Goal: Task Accomplishment & Management: Manage account settings

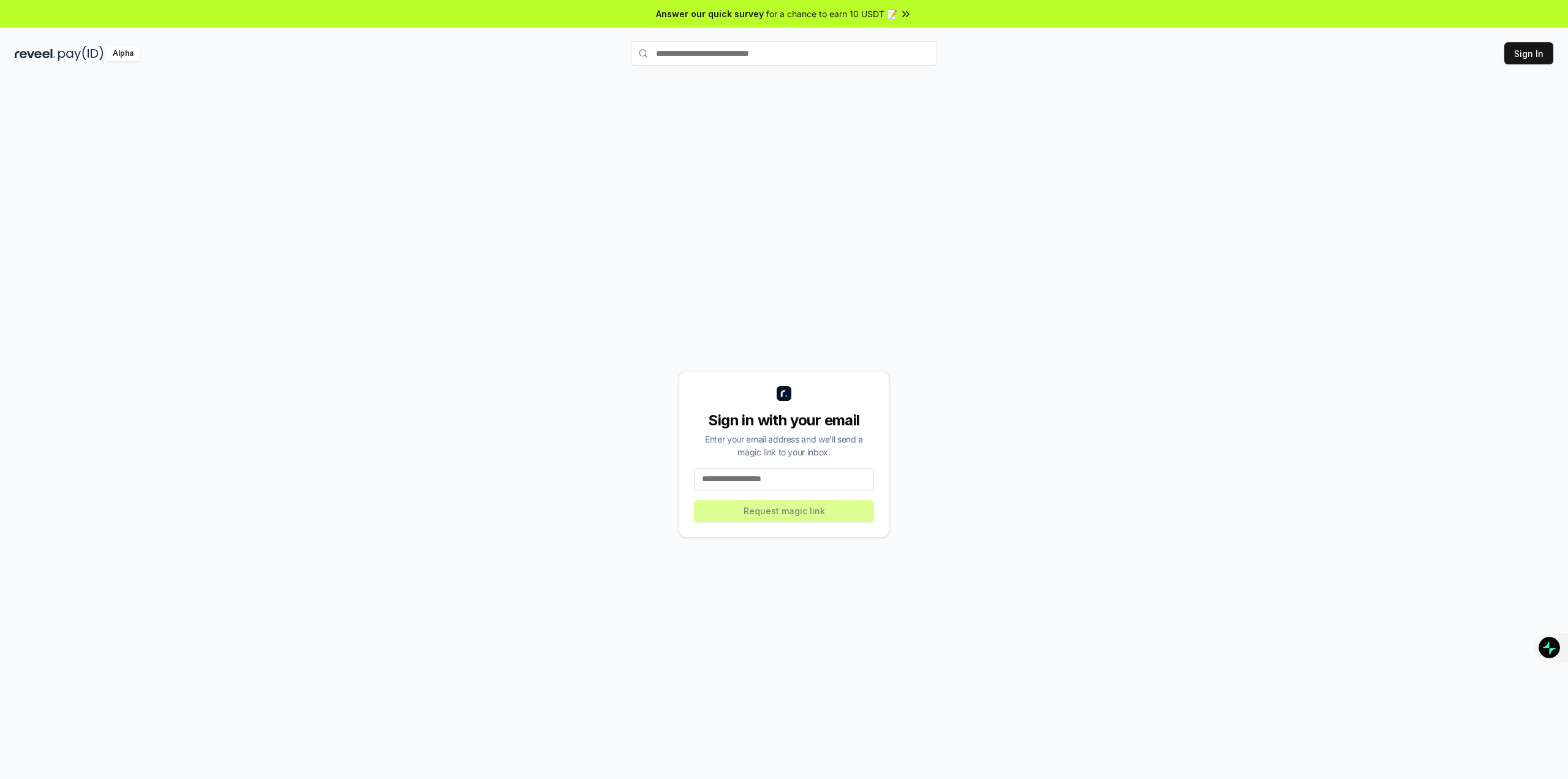
click at [725, 465] on div "Sign in with your email Enter your email address and we’ll send a magic link to…" at bounding box center [784, 454] width 211 height 167
click at [735, 482] on input at bounding box center [784, 479] width 180 height 22
click at [1465, 49] on button "Register Pay(ID)" at bounding box center [1451, 53] width 88 height 22
click at [1486, 57] on button "Register Pay(ID)" at bounding box center [1451, 53] width 88 height 22
click at [1554, 49] on div "Alpha Register Pay(ID) Connect your wallet to Register a Pay(ID) Connect your w…" at bounding box center [784, 53] width 1568 height 32
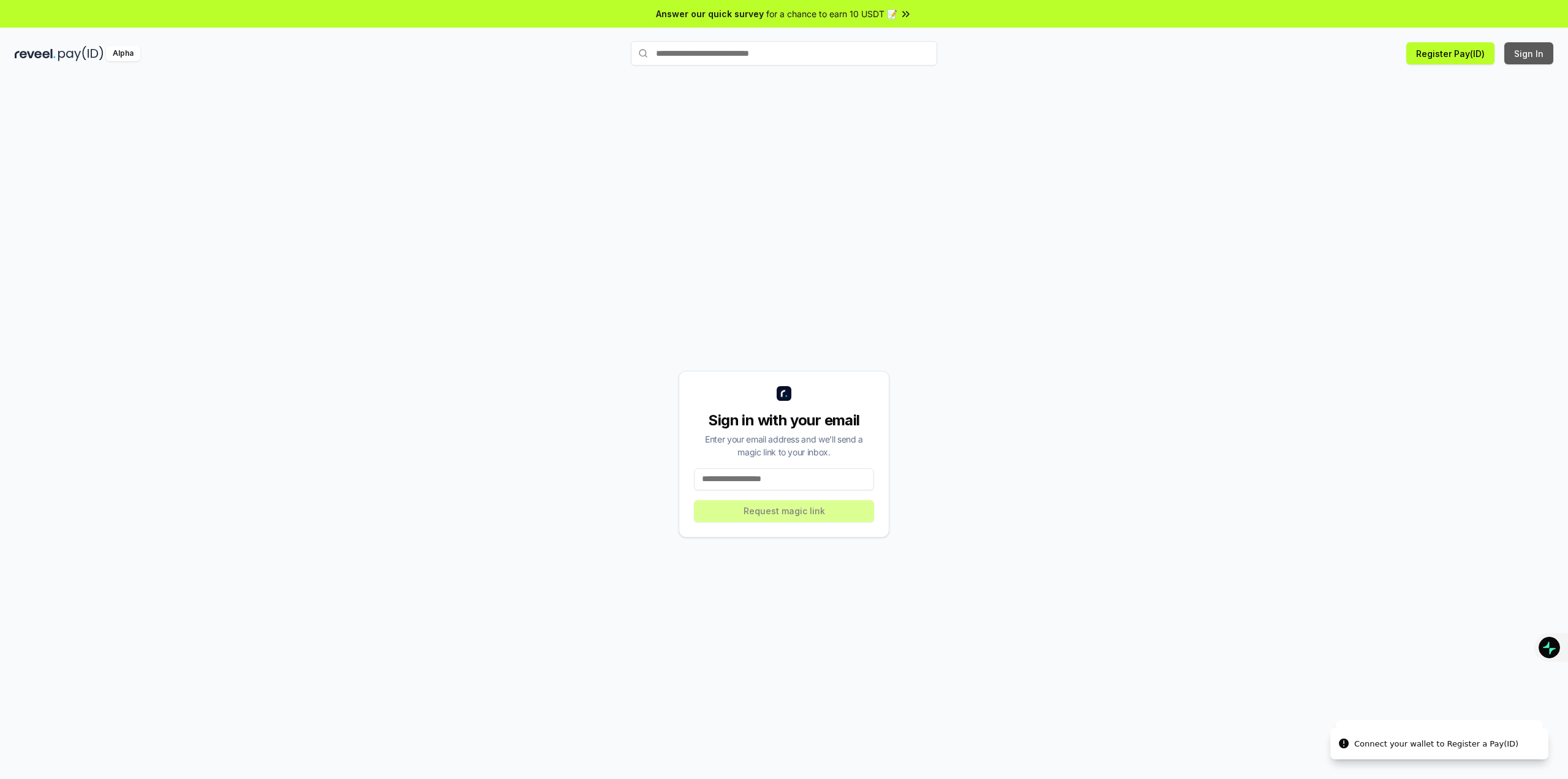
click at [1551, 50] on button "Sign In" at bounding box center [1528, 53] width 49 height 22
click at [741, 490] on div "Sign in with your email Enter your email address and we’ll send a magic link to…" at bounding box center [784, 454] width 211 height 167
click at [750, 482] on input at bounding box center [784, 479] width 180 height 22
type input "*"
type input "**********"
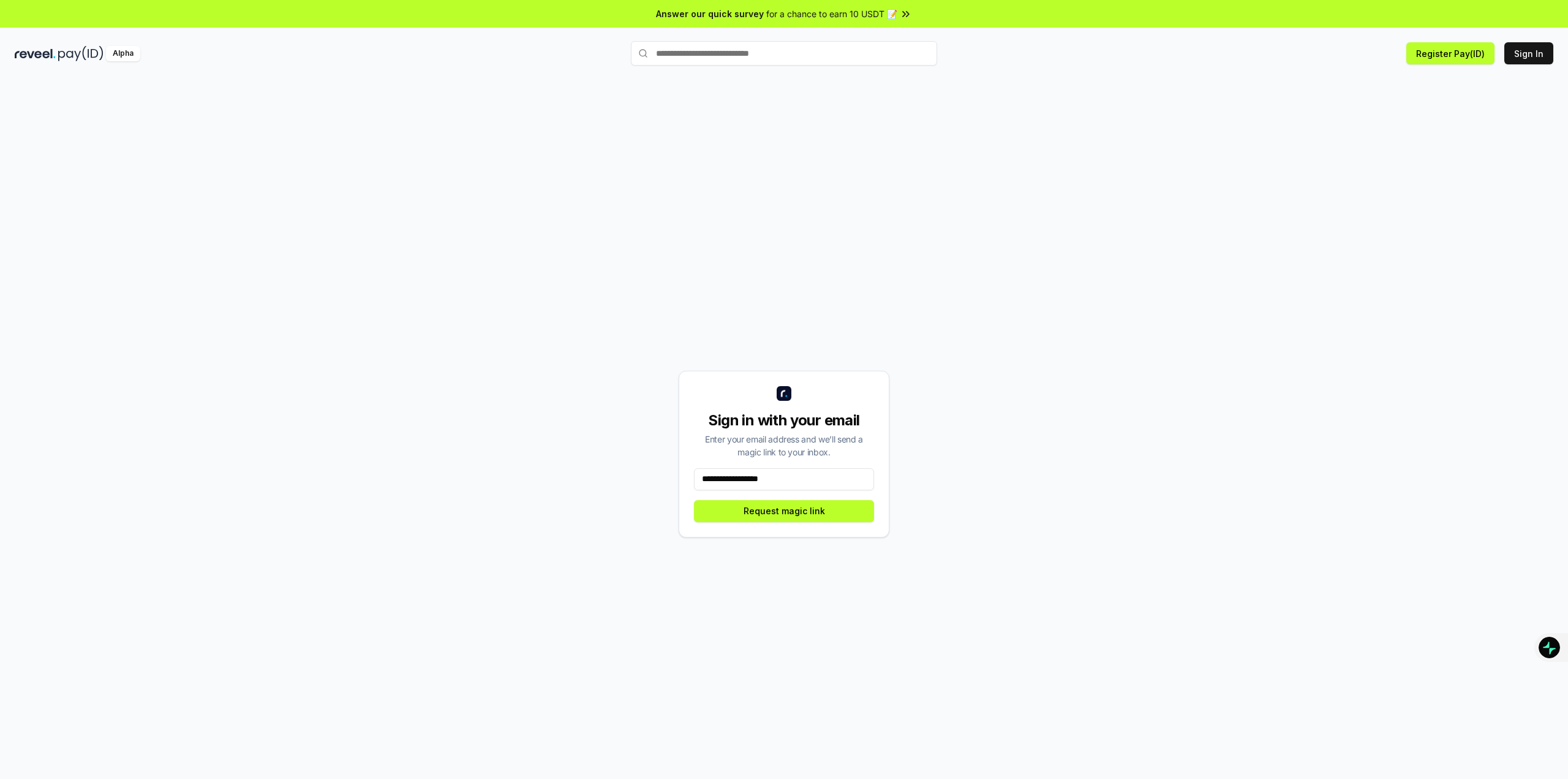
click at [694, 500] on button "Request magic link" at bounding box center [784, 511] width 180 height 22
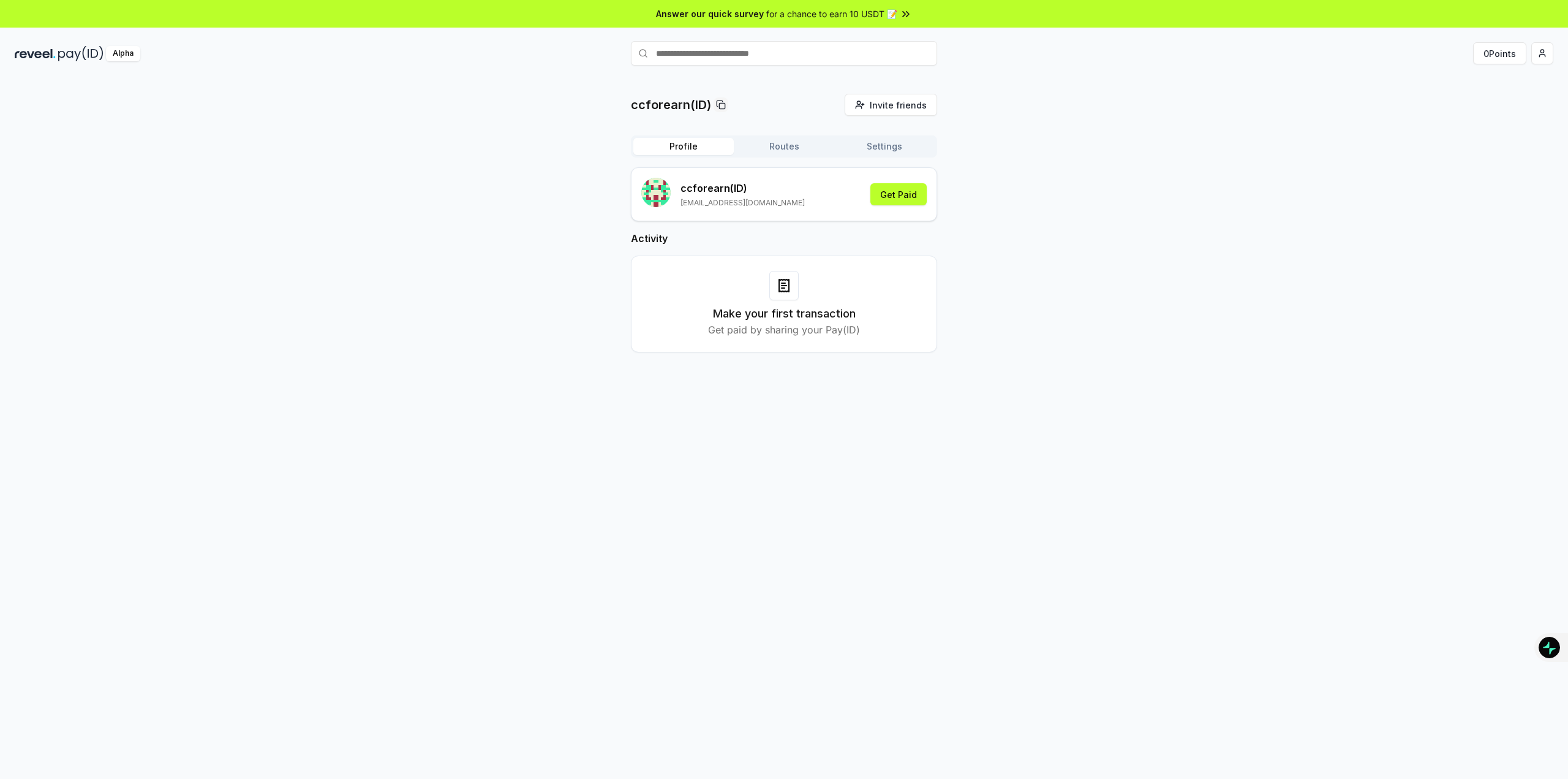
click at [784, 134] on div "ccforearn(ID) Invite friends Invite Profile Routes Settings ccforearn (ID) [EMA…" at bounding box center [784, 232] width 307 height 278
click at [789, 134] on div "ccforearn(ID) Invite friends Invite Profile Routes Settings ccforearn (ID) jhs5…" at bounding box center [784, 232] width 307 height 278
click at [791, 134] on div "ccforearn(ID) Invite friends Invite Profile Routes Settings ccforearn (ID) jhs5…" at bounding box center [784, 232] width 307 height 278
click at [834, 142] on button "Routes" at bounding box center [784, 146] width 101 height 17
click at [868, 146] on button "Settings" at bounding box center [884, 146] width 101 height 17
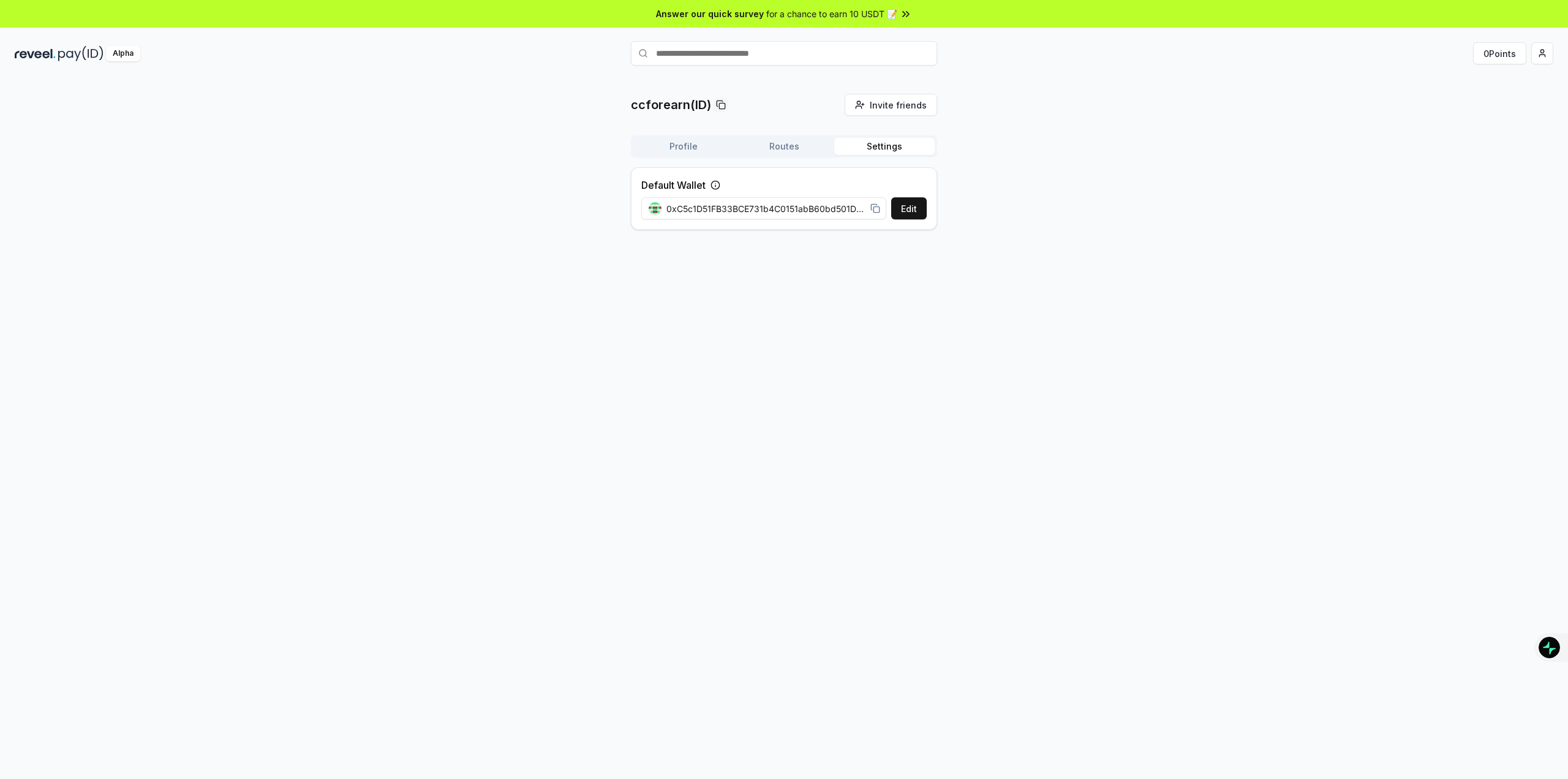
click at [690, 157] on div "Profile Routes Settings" at bounding box center [784, 146] width 307 height 22
click at [818, 22] on div "Answer our quick survey for a chance to earn 10 USDT 📝" at bounding box center [784, 13] width 1568 height 27
click at [802, 146] on button "Routes" at bounding box center [784, 146] width 101 height 17
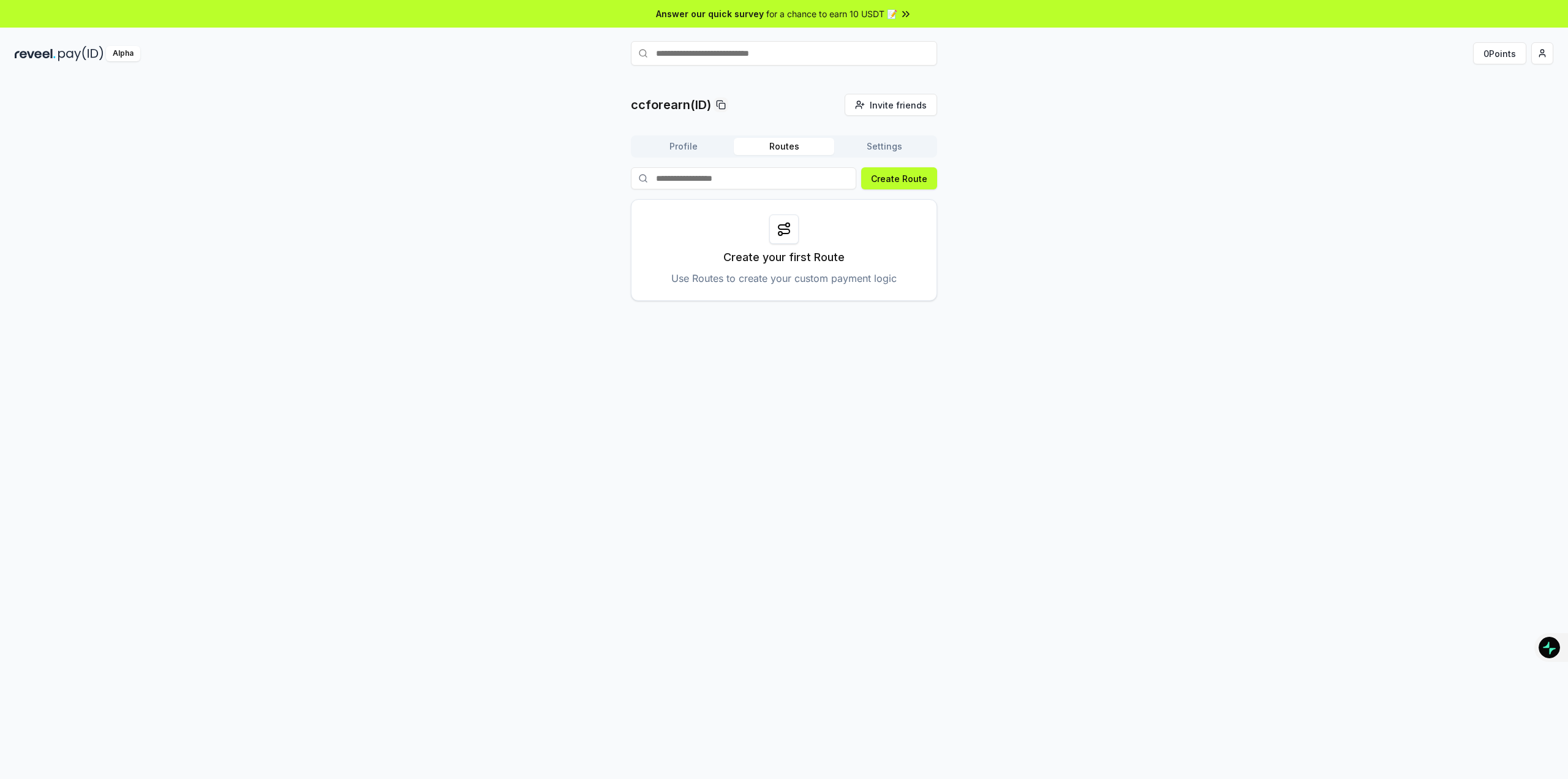
click at [680, 142] on button "Profile" at bounding box center [684, 146] width 101 height 17
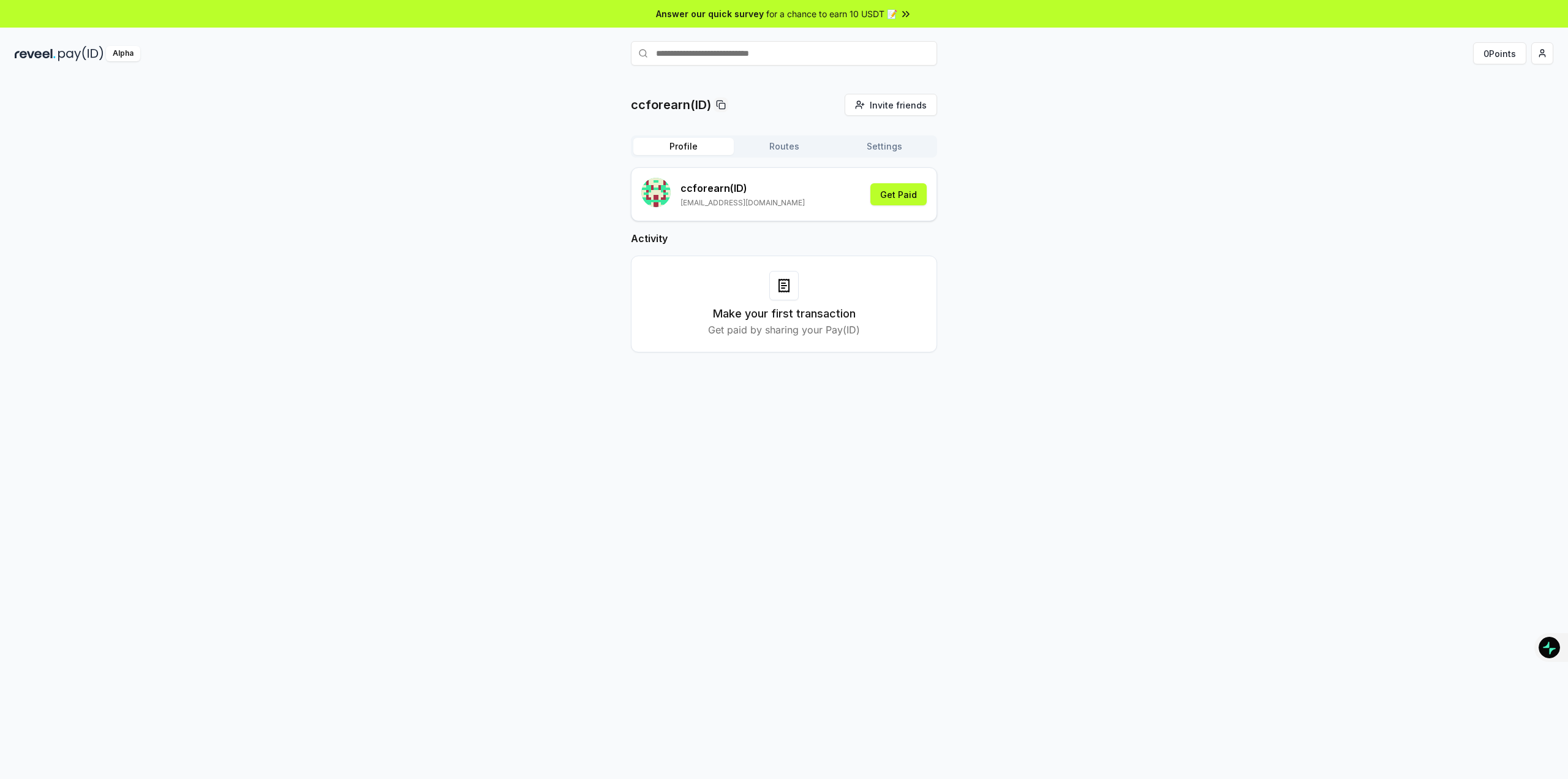
click at [772, 136] on div "Profile Routes Settings" at bounding box center [784, 146] width 307 height 22
click at [845, 134] on div "ccforearn(ID) Invite friends Invite Profile Routes Settings ccforearn (ID) [EMA…" at bounding box center [784, 232] width 307 height 278
click at [877, 136] on div "Profile Routes Settings" at bounding box center [784, 146] width 307 height 22
drag, startPoint x: 877, startPoint y: 136, endPoint x: 699, endPoint y: 146, distance: 178.3
click at [699, 146] on button "Profile" at bounding box center [684, 146] width 101 height 17
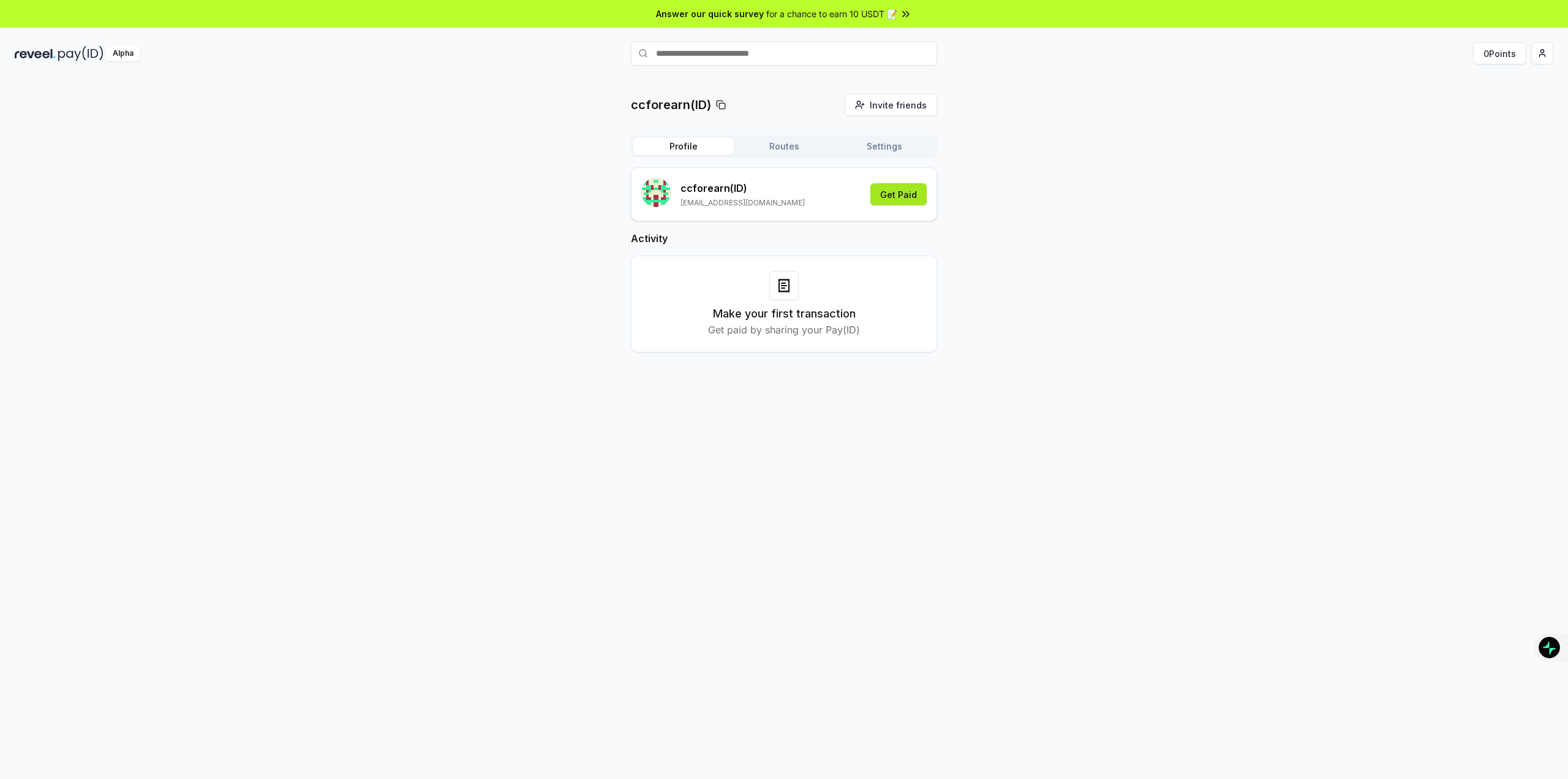
click at [905, 189] on button "Get Paid" at bounding box center [898, 194] width 56 height 22
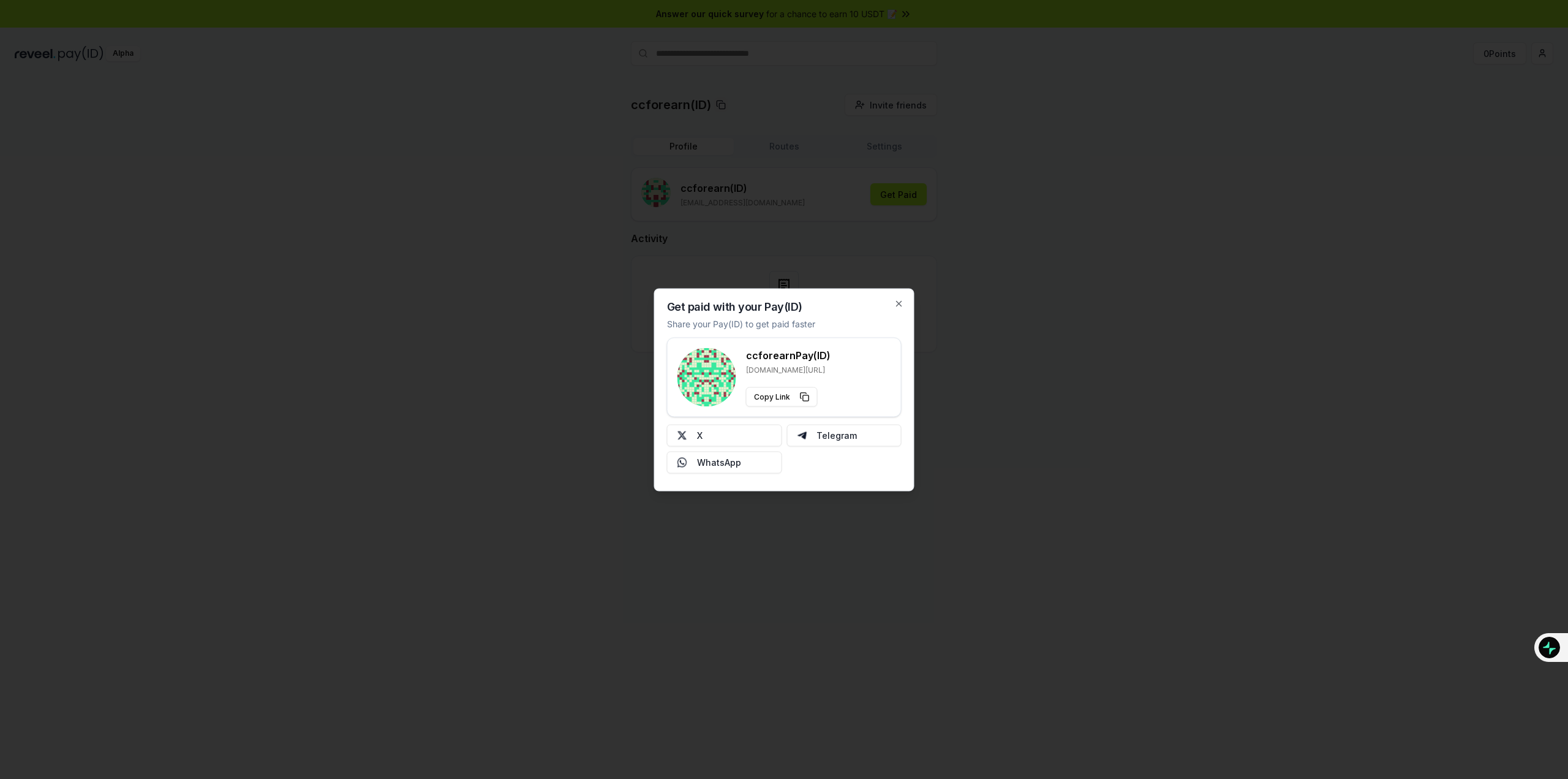
click at [792, 348] on h3 "ccforearn Pay(ID)" at bounding box center [789, 355] width 84 height 15
click at [803, 348] on h3 "ccforearn Pay(ID)" at bounding box center [789, 355] width 84 height 15
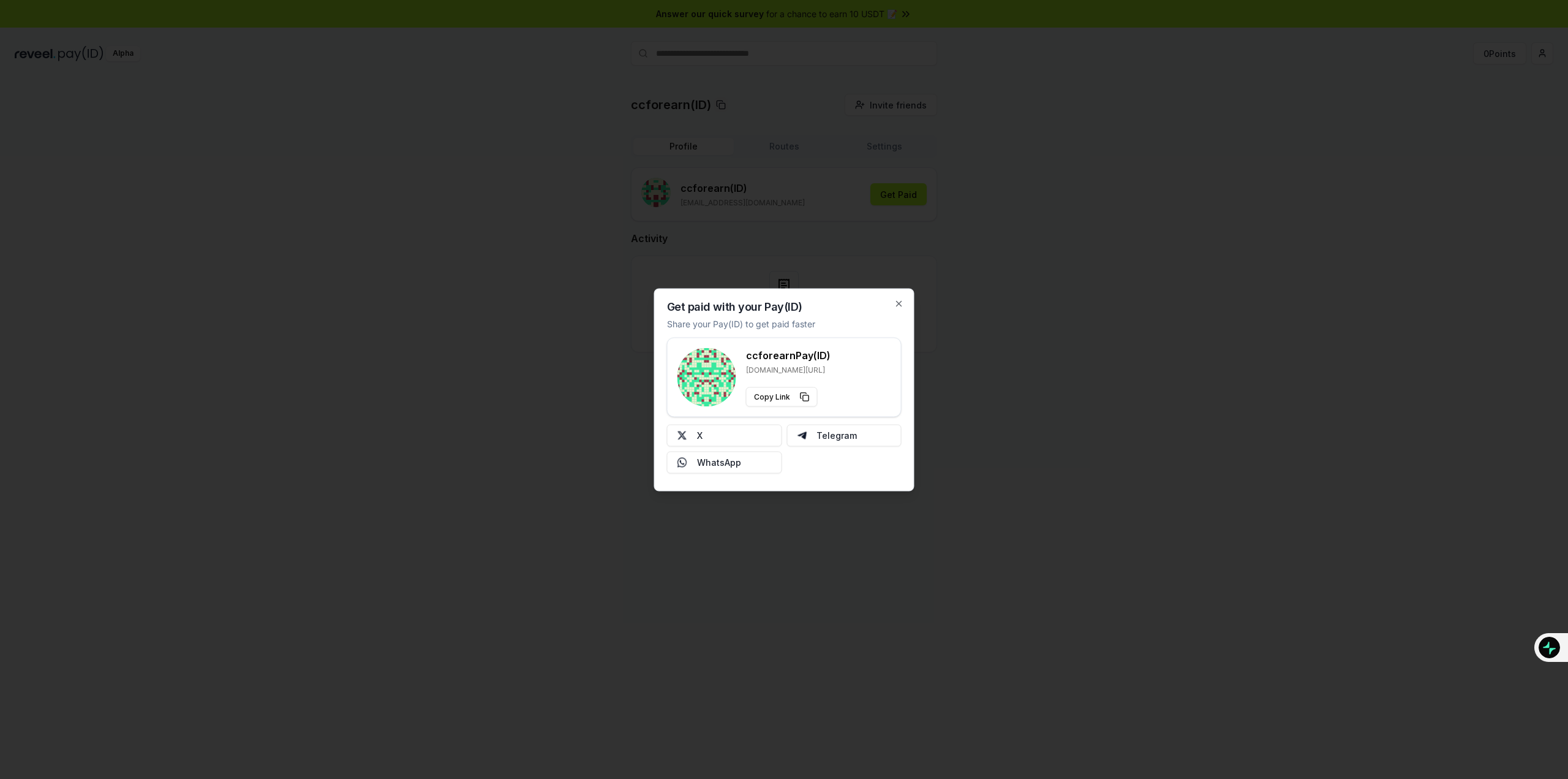
click at [853, 397] on div "ccforearn Pay(ID) reveel.id/pay/ccforearn Copy Link" at bounding box center [784, 376] width 214 height 59
click at [851, 438] on button "Telegram" at bounding box center [844, 435] width 115 height 22
click at [901, 309] on div "Get paid with your Pay(ID) Share your Pay(ID) to get paid faster ccforearn Pay(…" at bounding box center [784, 389] width 260 height 203
click at [893, 308] on div "Get paid with your Pay(ID) Share your Pay(ID) to get paid faster ccforearn Pay(…" at bounding box center [784, 389] width 260 height 203
drag, startPoint x: 893, startPoint y: 303, endPoint x: 834, endPoint y: 372, distance: 90.8
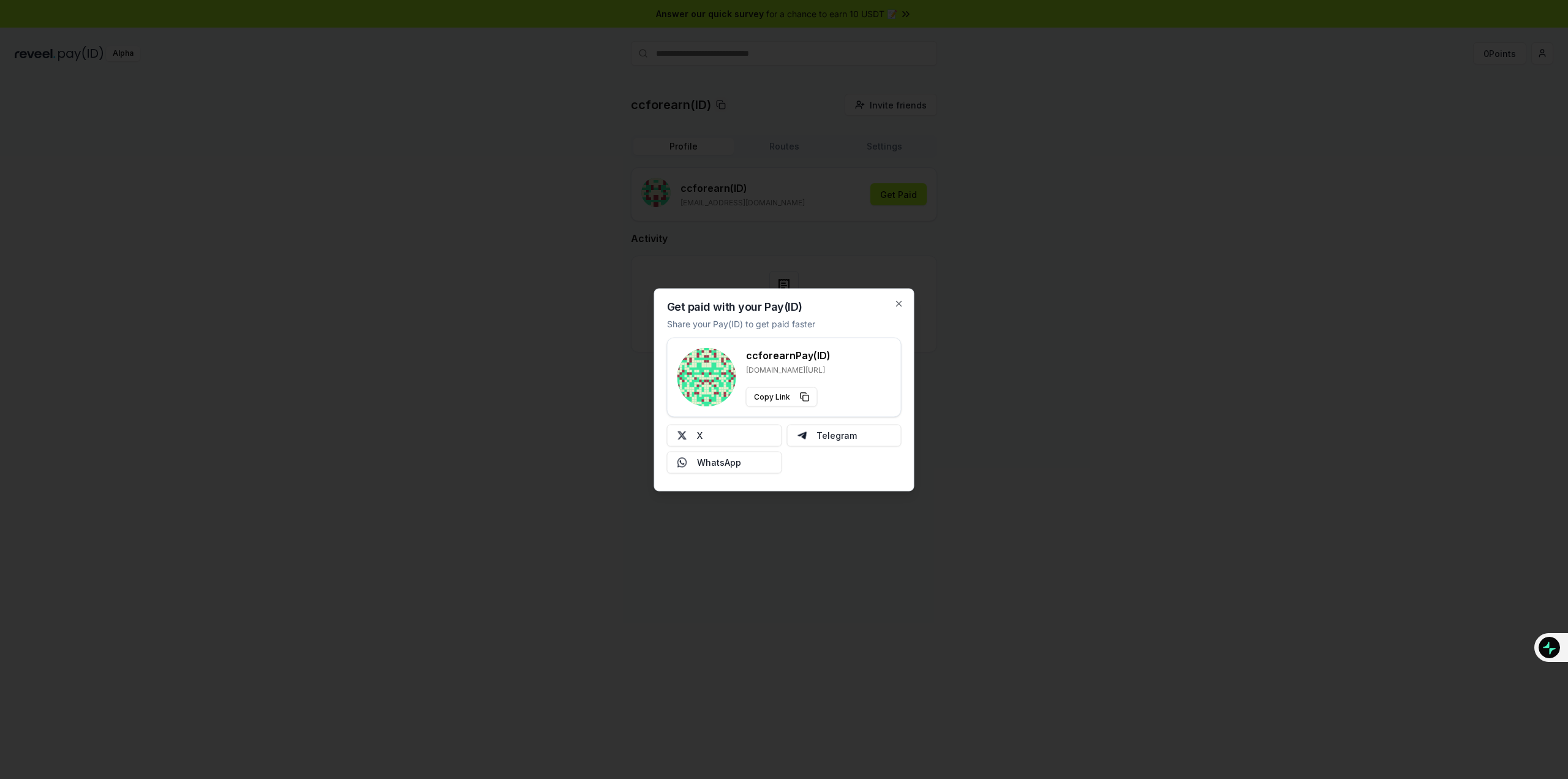
click at [836, 372] on div "Get paid with your Pay(ID) Share your Pay(ID) to get paid faster ccforearn Pay(…" at bounding box center [784, 389] width 260 height 203
click at [734, 441] on button "X" at bounding box center [724, 435] width 115 height 22
click at [897, 294] on div "Get paid with your Pay(ID) Share your Pay(ID) to get paid faster ccforearn Pay(…" at bounding box center [784, 389] width 260 height 203
click at [903, 299] on icon "button" at bounding box center [899, 303] width 10 height 10
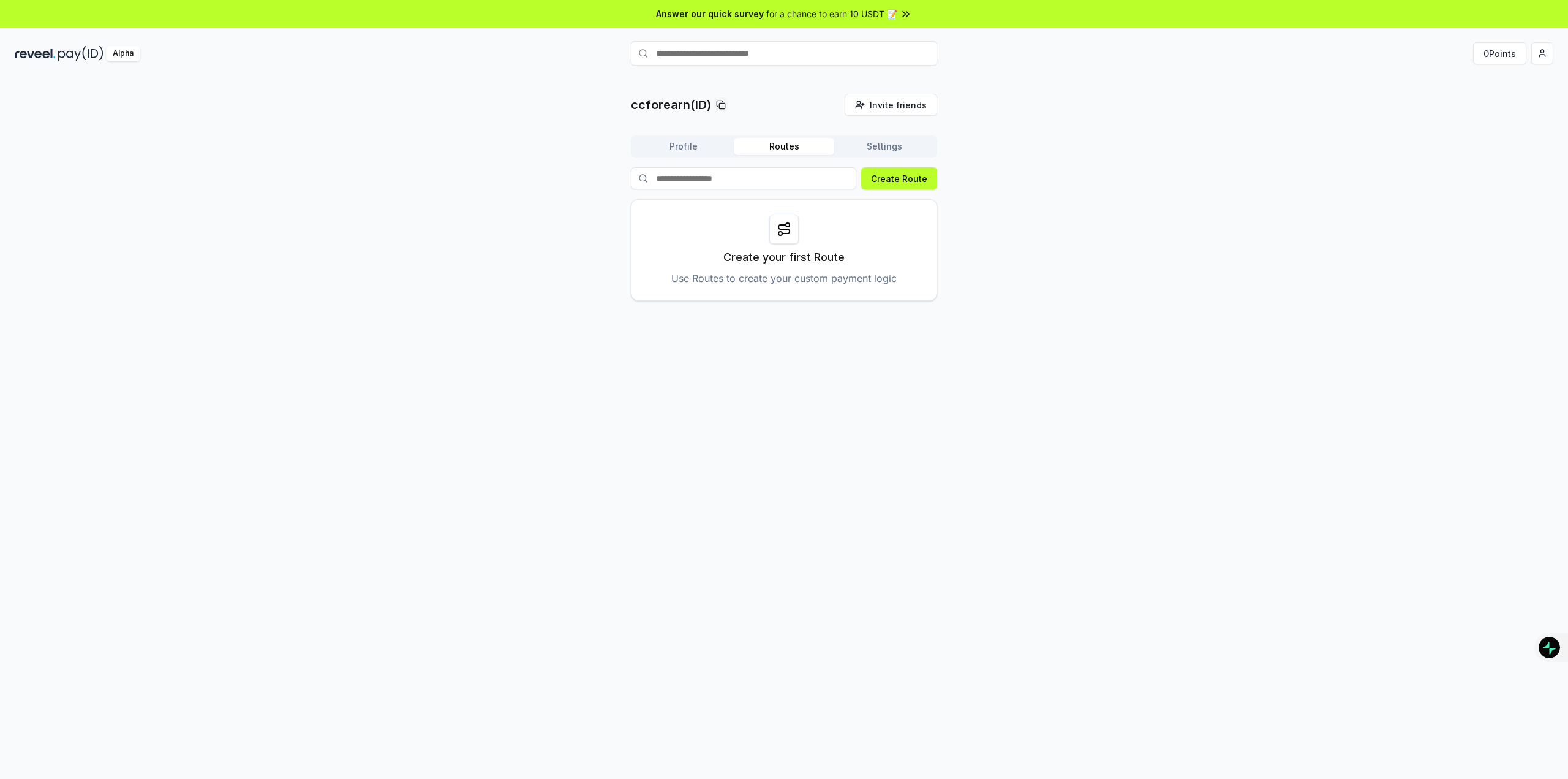
click at [794, 145] on button "Routes" at bounding box center [784, 146] width 101 height 17
click at [863, 149] on button "Settings" at bounding box center [884, 146] width 101 height 17
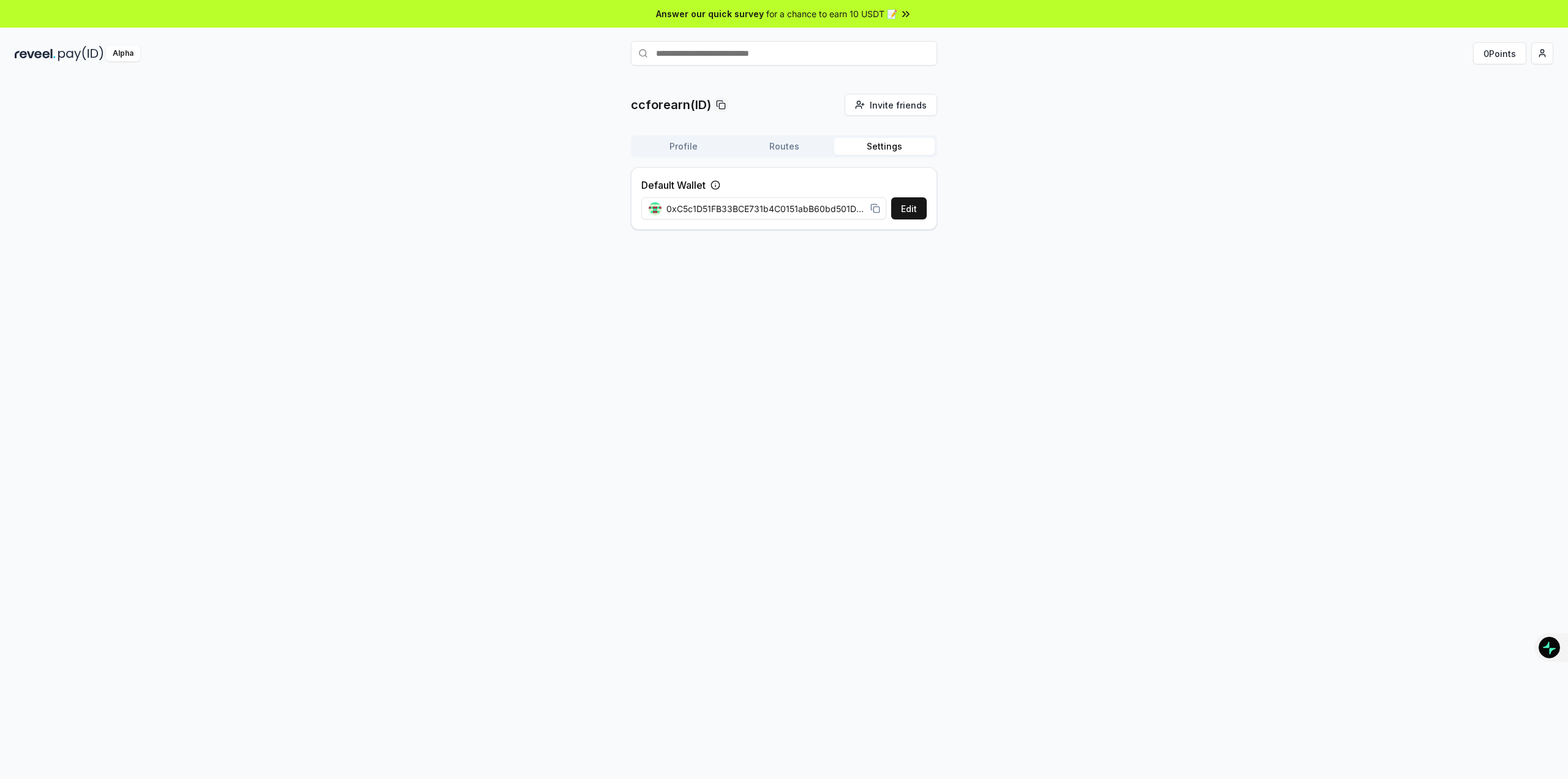
click at [685, 123] on div "ccforearn(ID) Invite friends Invite Profile Routes Settings Default Wallet Edit…" at bounding box center [784, 166] width 307 height 146
click at [684, 142] on button "Profile" at bounding box center [684, 146] width 101 height 17
click at [1510, 52] on button "0 Points" at bounding box center [1499, 53] width 53 height 22
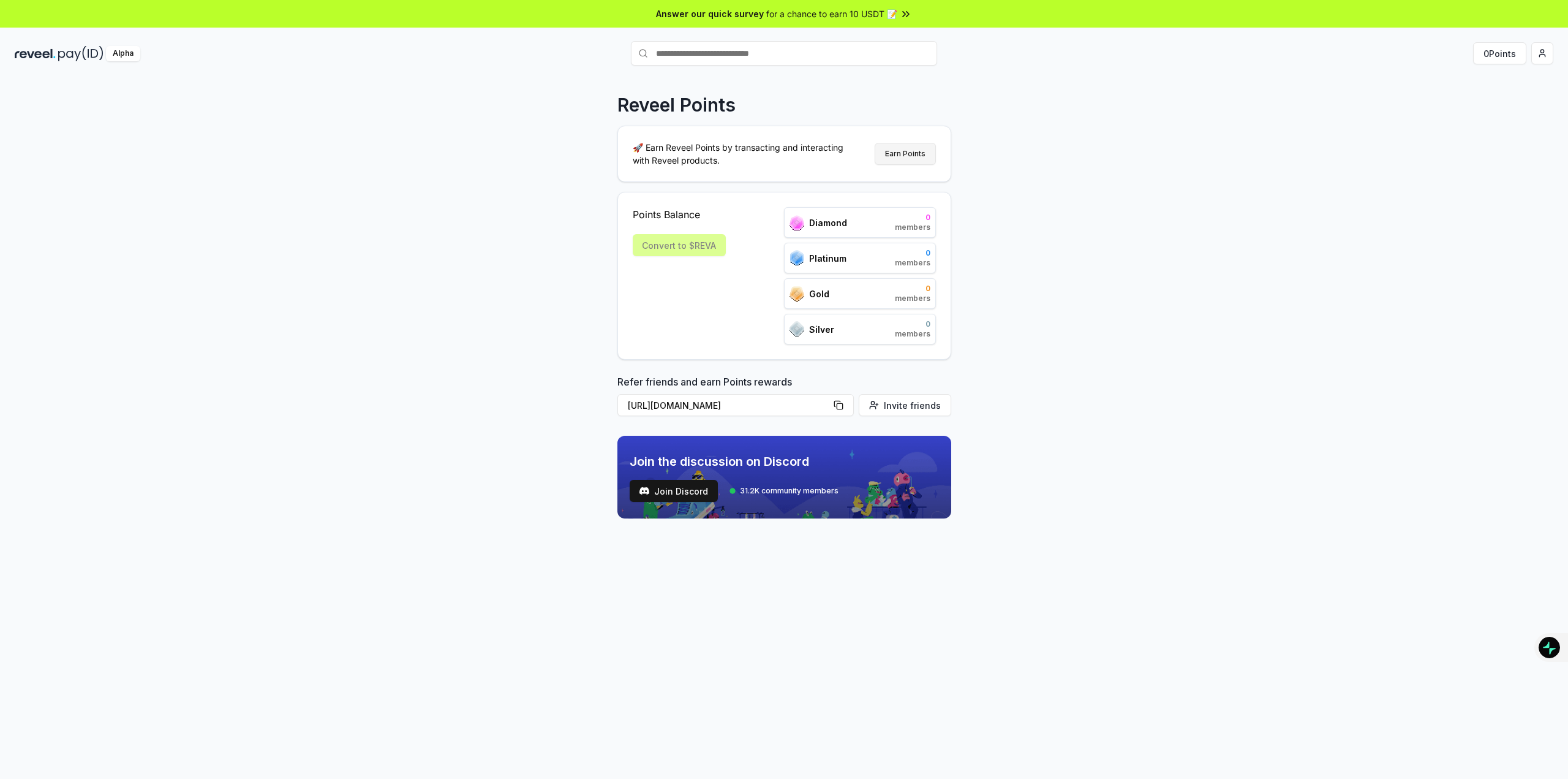
click at [901, 146] on button "Earn Points" at bounding box center [905, 154] width 61 height 22
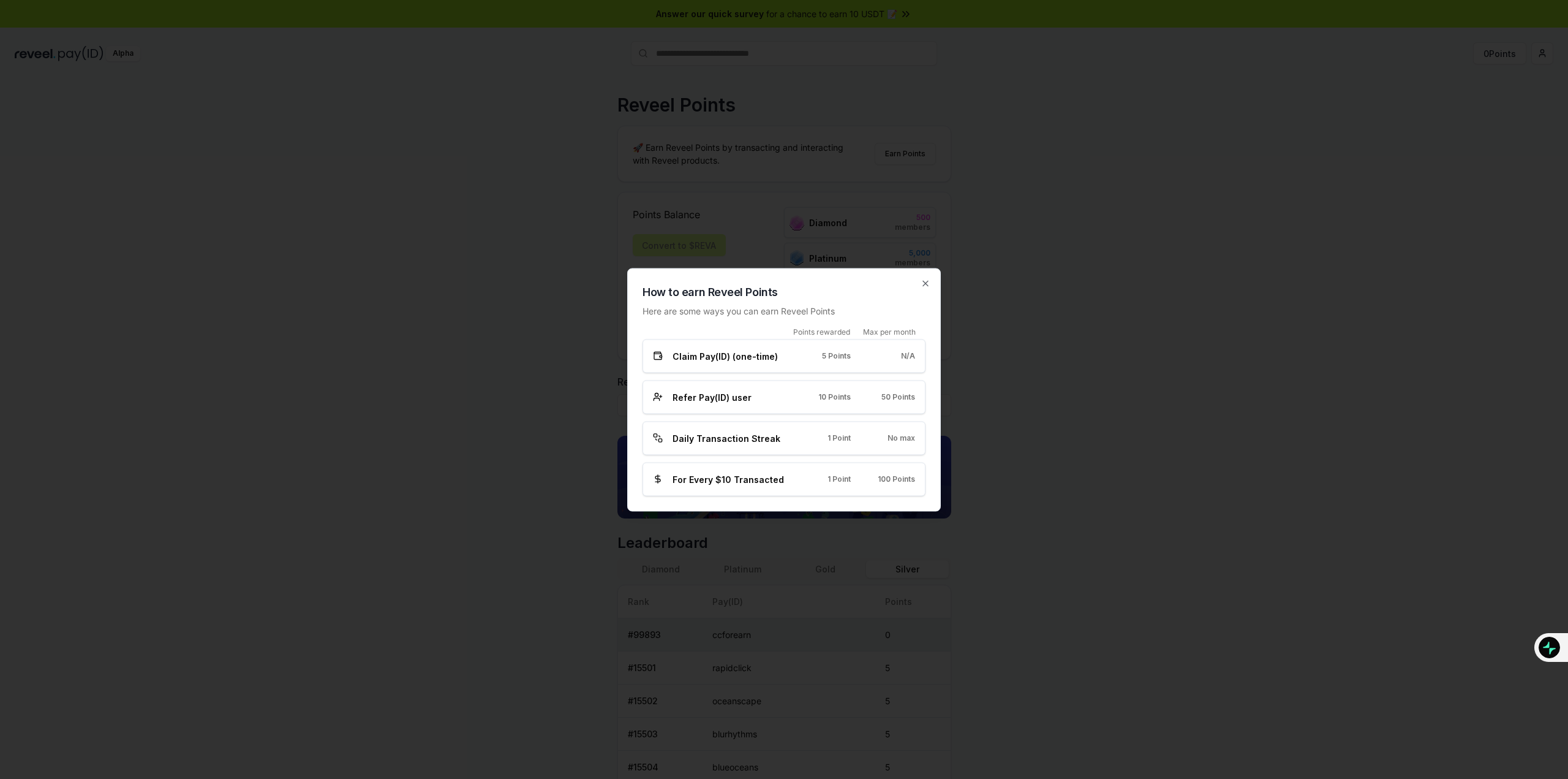
click at [844, 352] on span "5 Points" at bounding box center [836, 356] width 29 height 10
click at [835, 382] on div "Refer Pay(ID) user 10 Points 50 Points" at bounding box center [784, 397] width 283 height 34
click at [835, 409] on div "Refer Pay(ID) user 10 Points 50 Points" at bounding box center [784, 397] width 283 height 34
drag, startPoint x: 828, startPoint y: 419, endPoint x: 830, endPoint y: 442, distance: 23.1
click at [828, 421] on div "Points rewarded Max per month Claim Pay(ID) (one-time) 5 Points N/A Refer Pay(I…" at bounding box center [784, 411] width 283 height 170
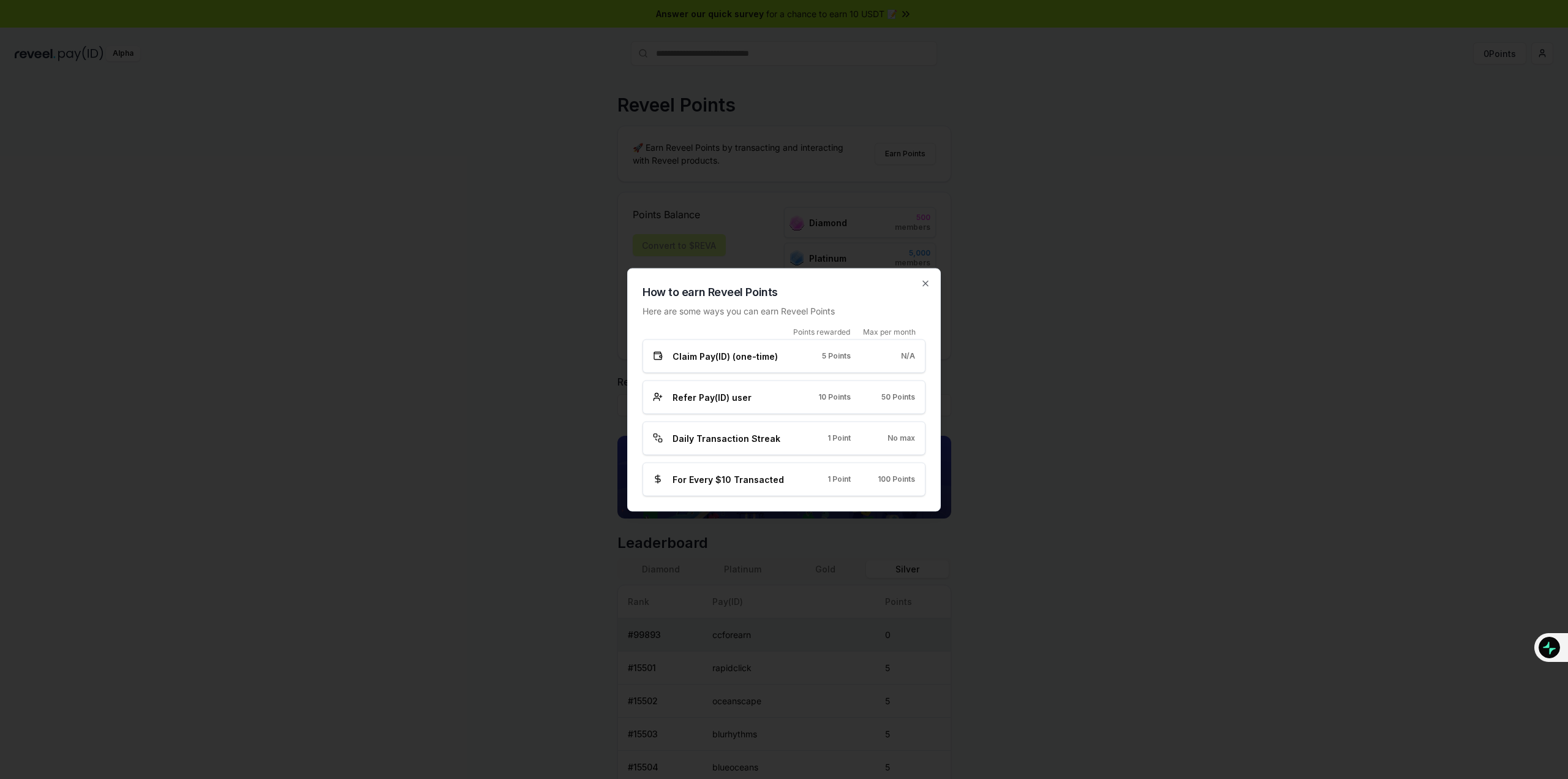
click at [834, 456] on div "Points rewarded Max per month Claim Pay(ID) (one-time) 5 Points N/A Refer Pay(I…" at bounding box center [784, 411] width 283 height 170
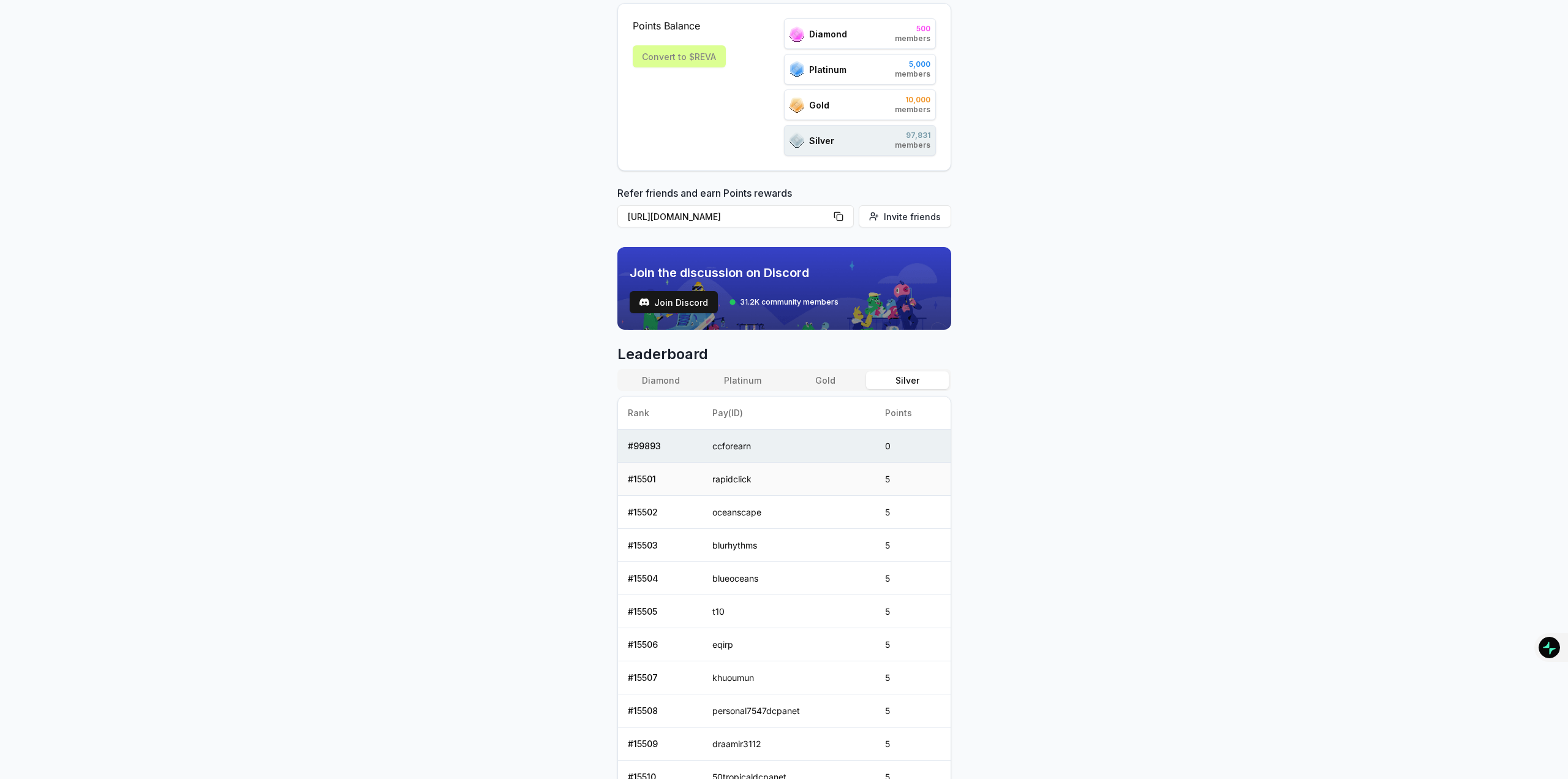
scroll to position [280, 0]
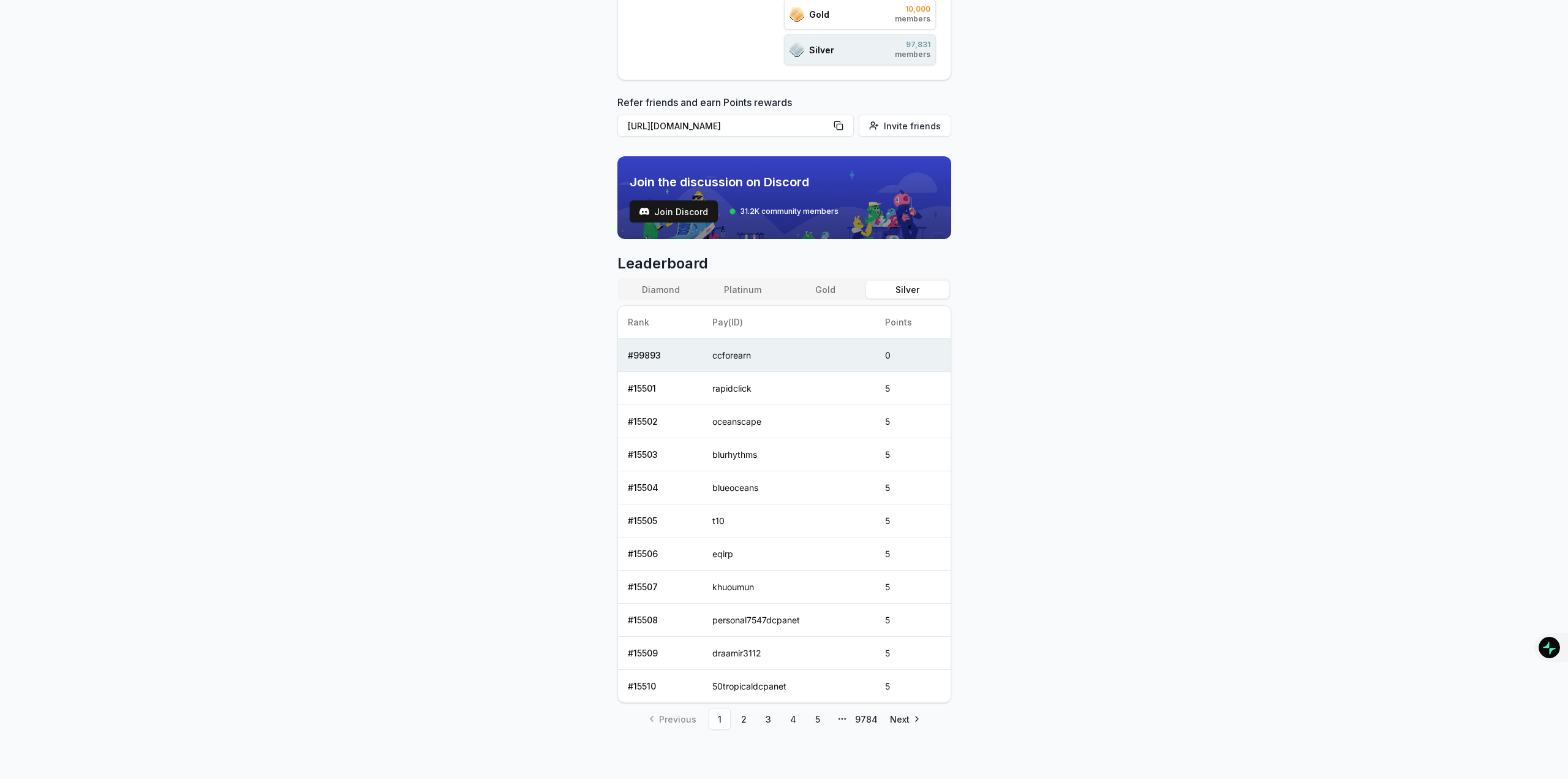
click at [916, 280] on button "Silver" at bounding box center [907, 289] width 82 height 17
click at [844, 280] on button "Gold" at bounding box center [825, 289] width 82 height 17
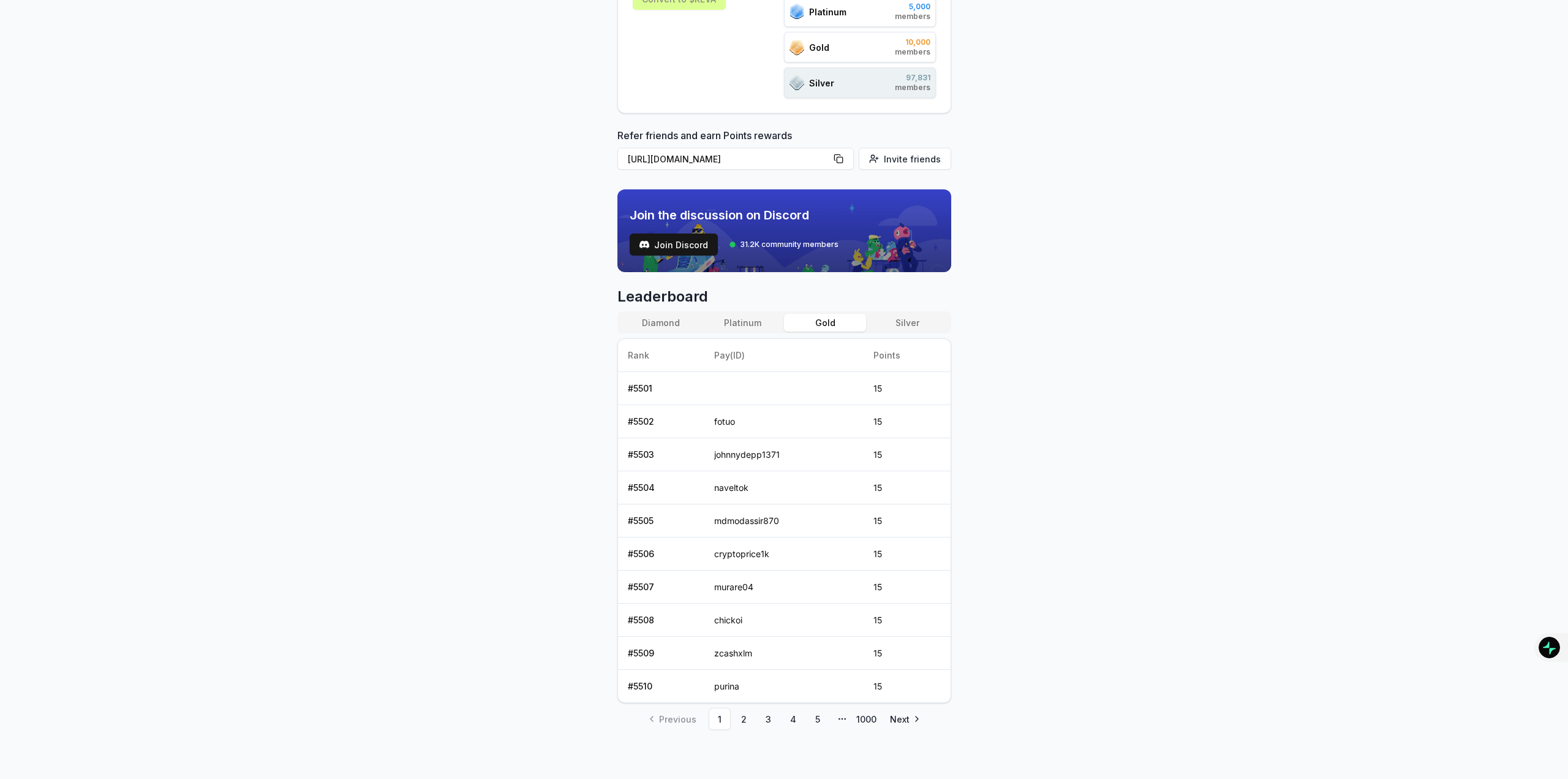
scroll to position [246, 0]
click at [749, 308] on div "Leaderboard Diamond Platinum Gold Silver Rank Pay(ID) Points # 5501 15 # 5502 f…" at bounding box center [784, 509] width 334 height 443
click at [742, 312] on div "Diamond Platinum Gold Silver" at bounding box center [784, 322] width 334 height 22
click at [736, 316] on button "Platinum" at bounding box center [742, 322] width 82 height 17
click at [685, 323] on button "Diamond" at bounding box center [660, 322] width 82 height 17
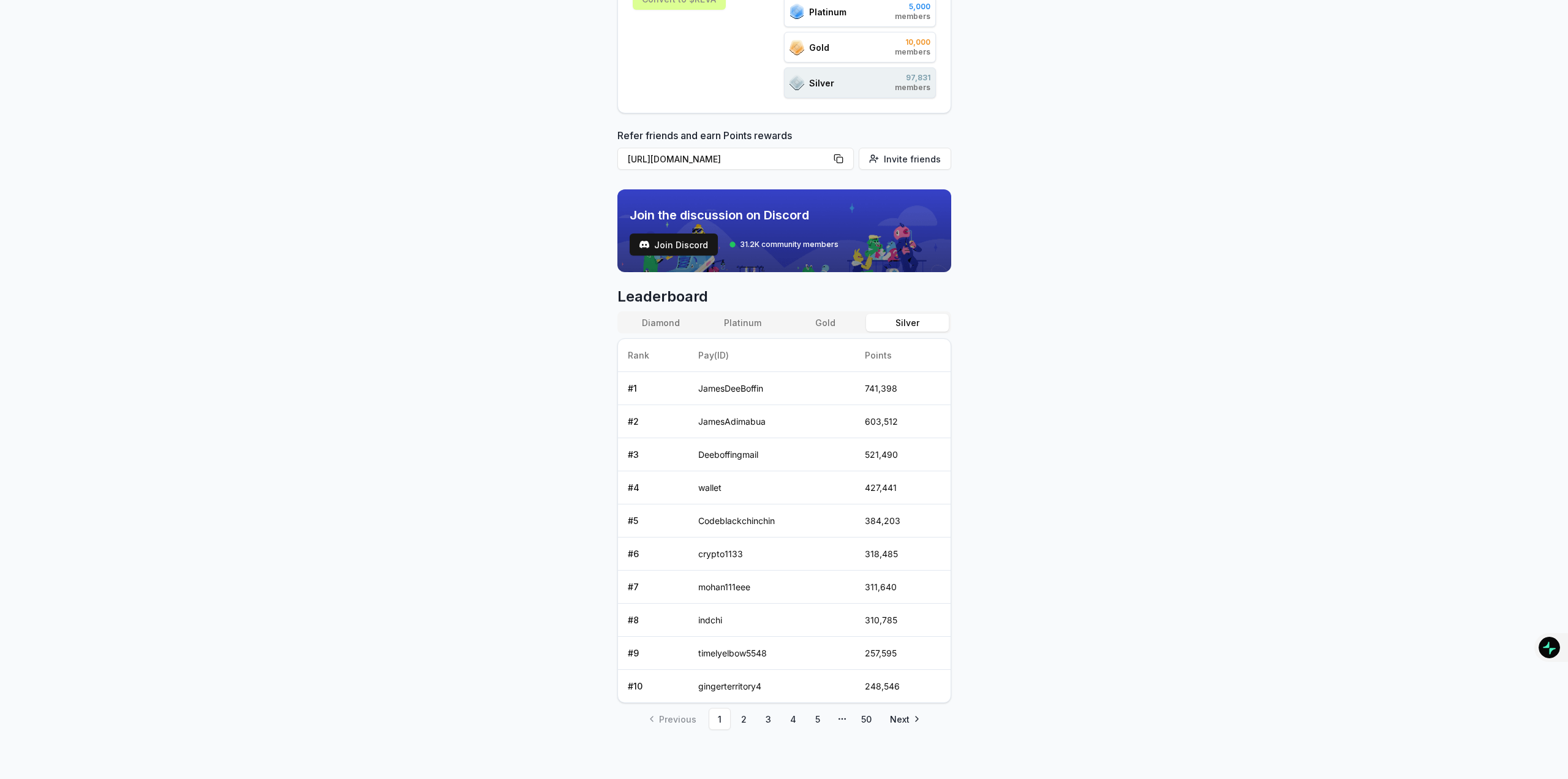
click at [899, 323] on button "Silver" at bounding box center [907, 322] width 82 height 17
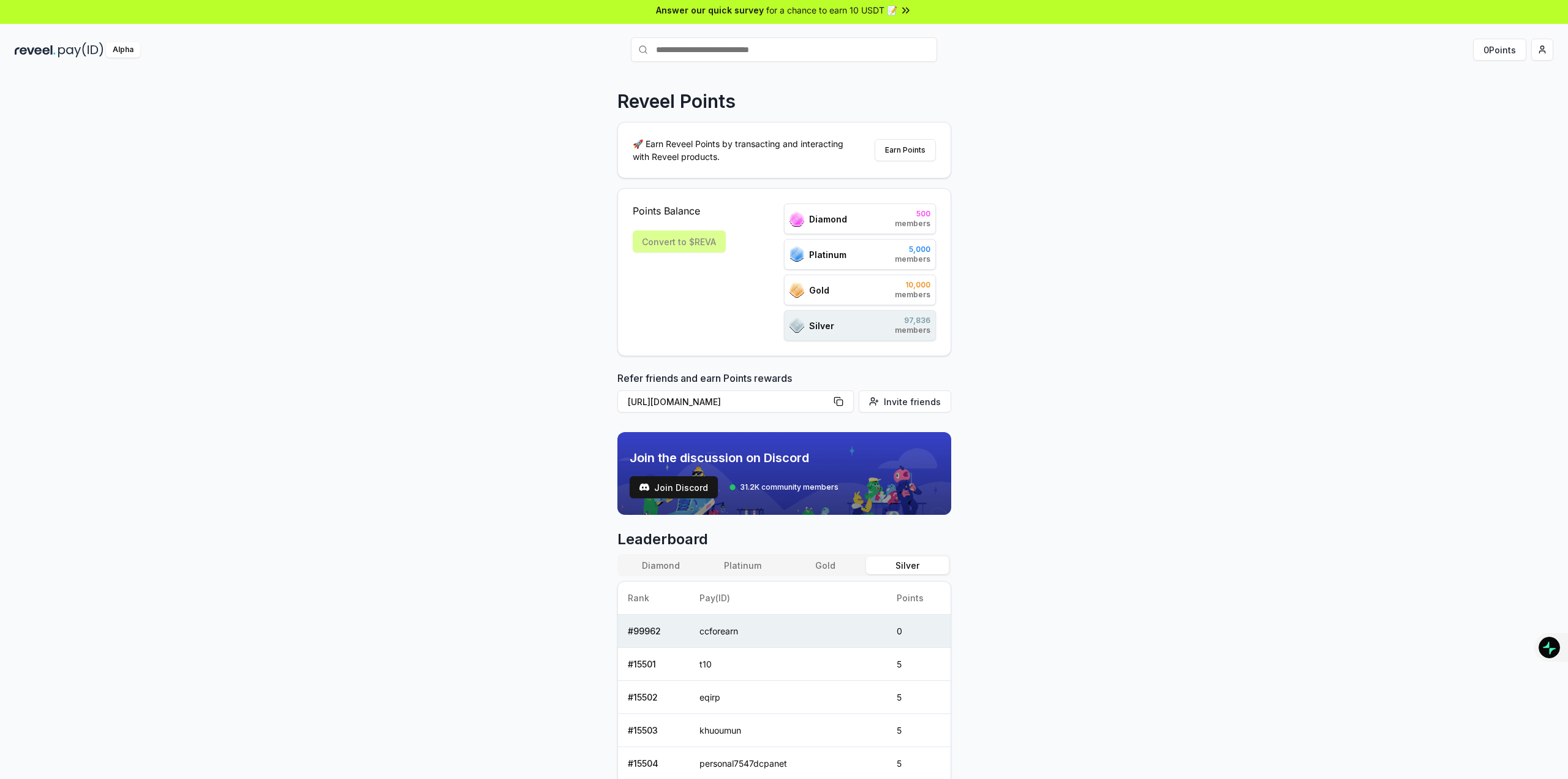
scroll to position [0, 0]
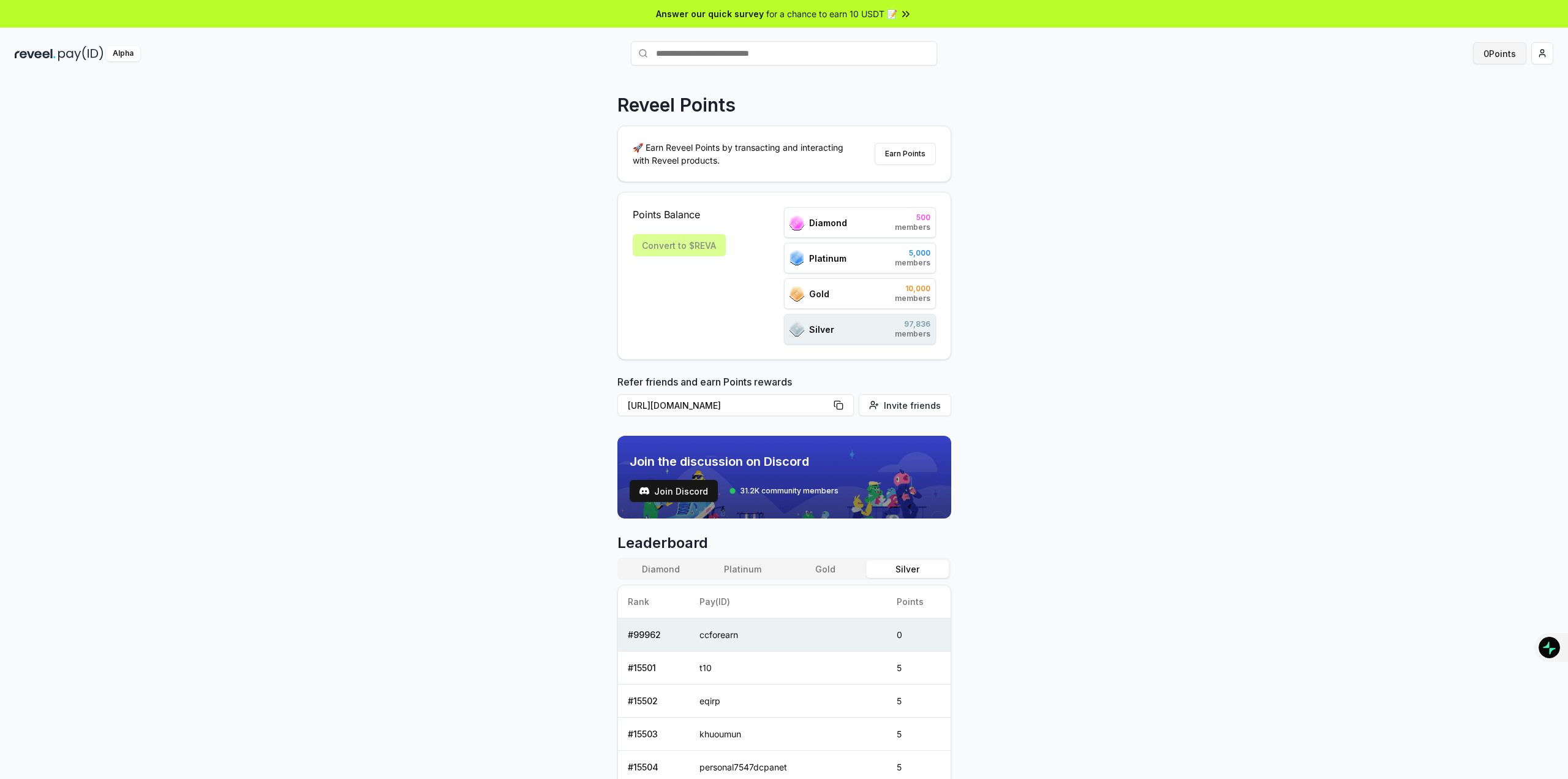
click at [1504, 46] on button "0 Points" at bounding box center [1499, 53] width 53 height 22
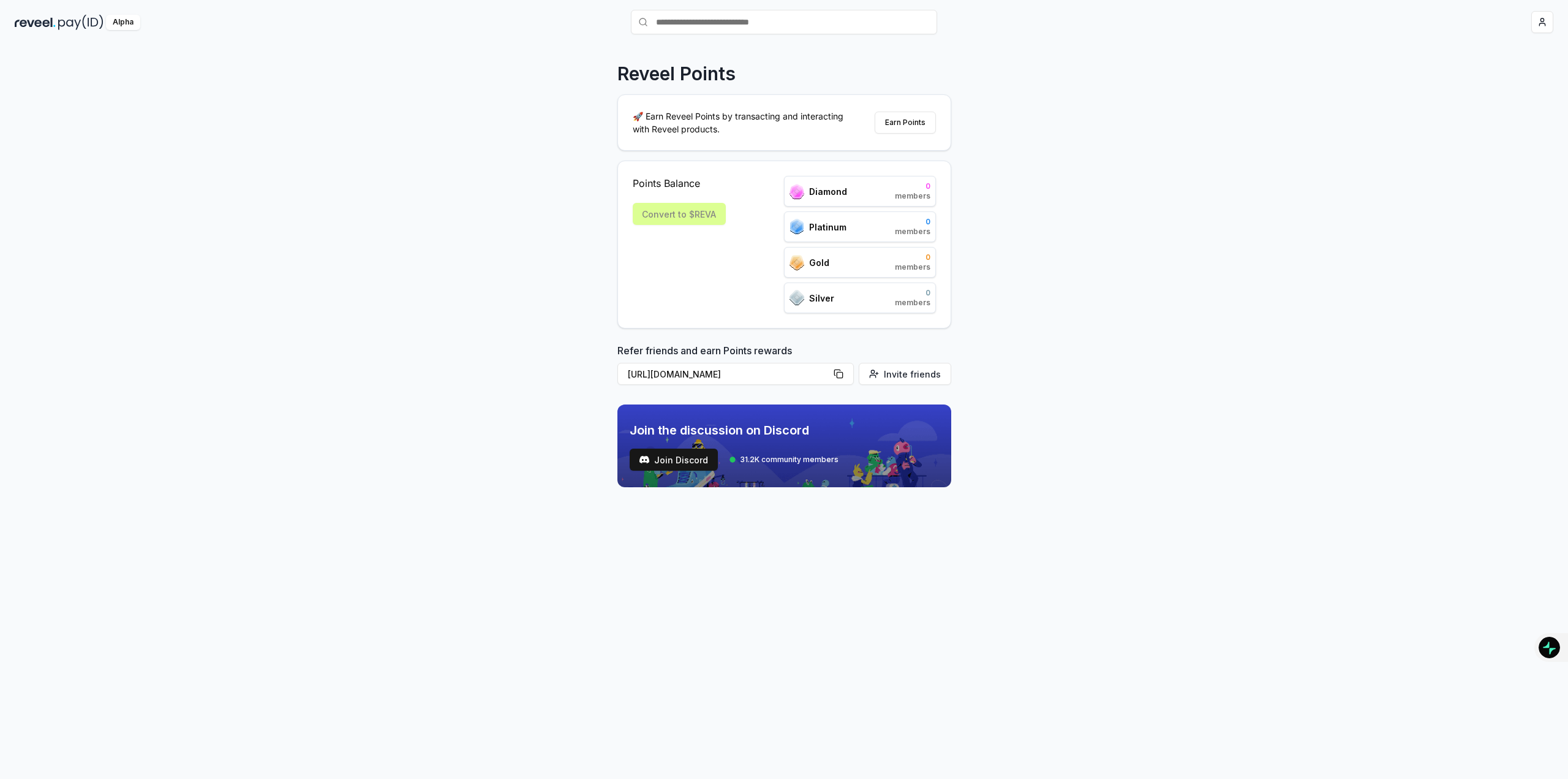
scroll to position [35, 0]
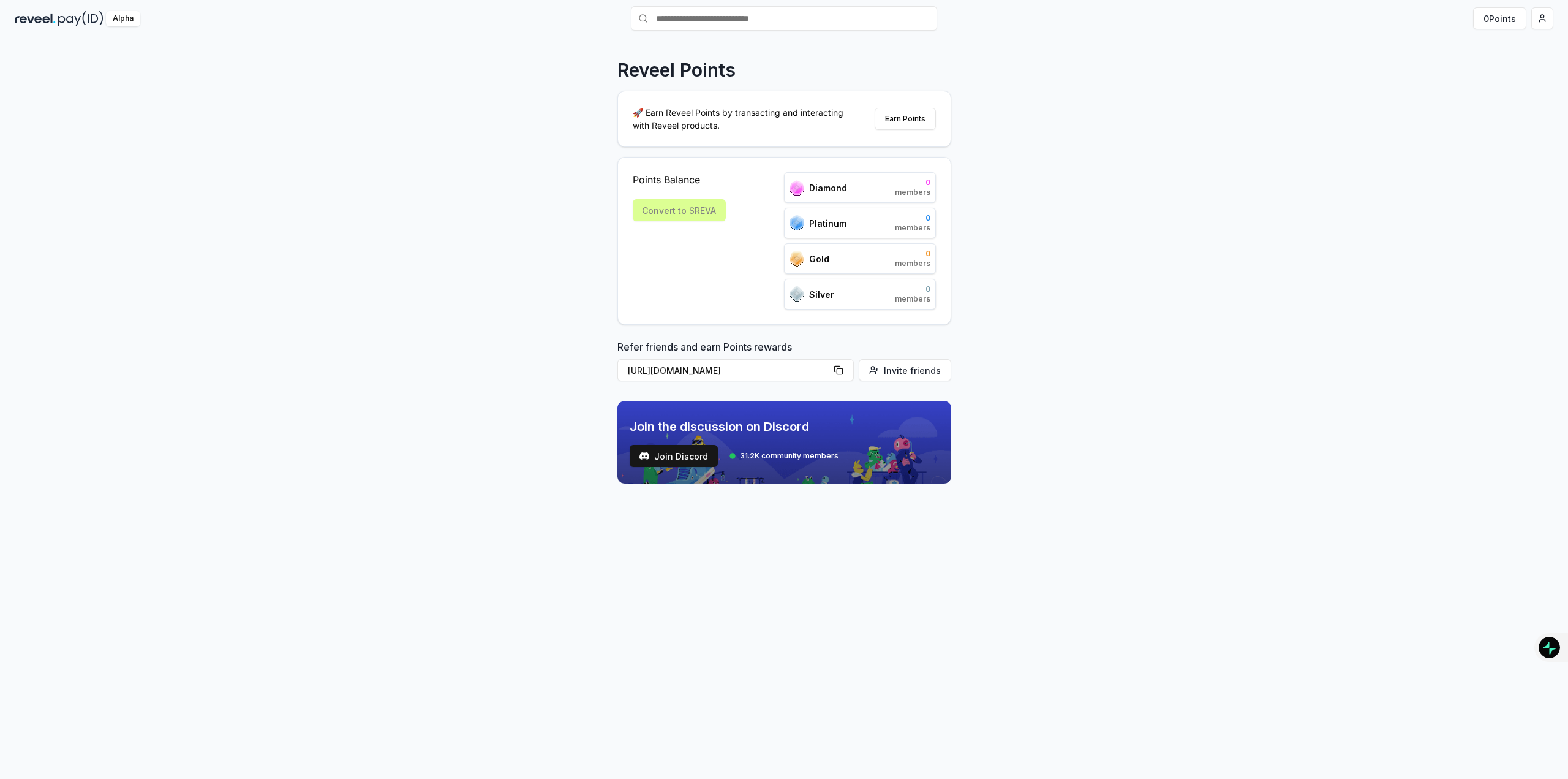
click at [665, 226] on div "Points Balance Convert to $[PERSON_NAME]" at bounding box center [679, 241] width 93 height 137
click at [667, 212] on div "Convert to $REVA" at bounding box center [679, 210] width 93 height 22
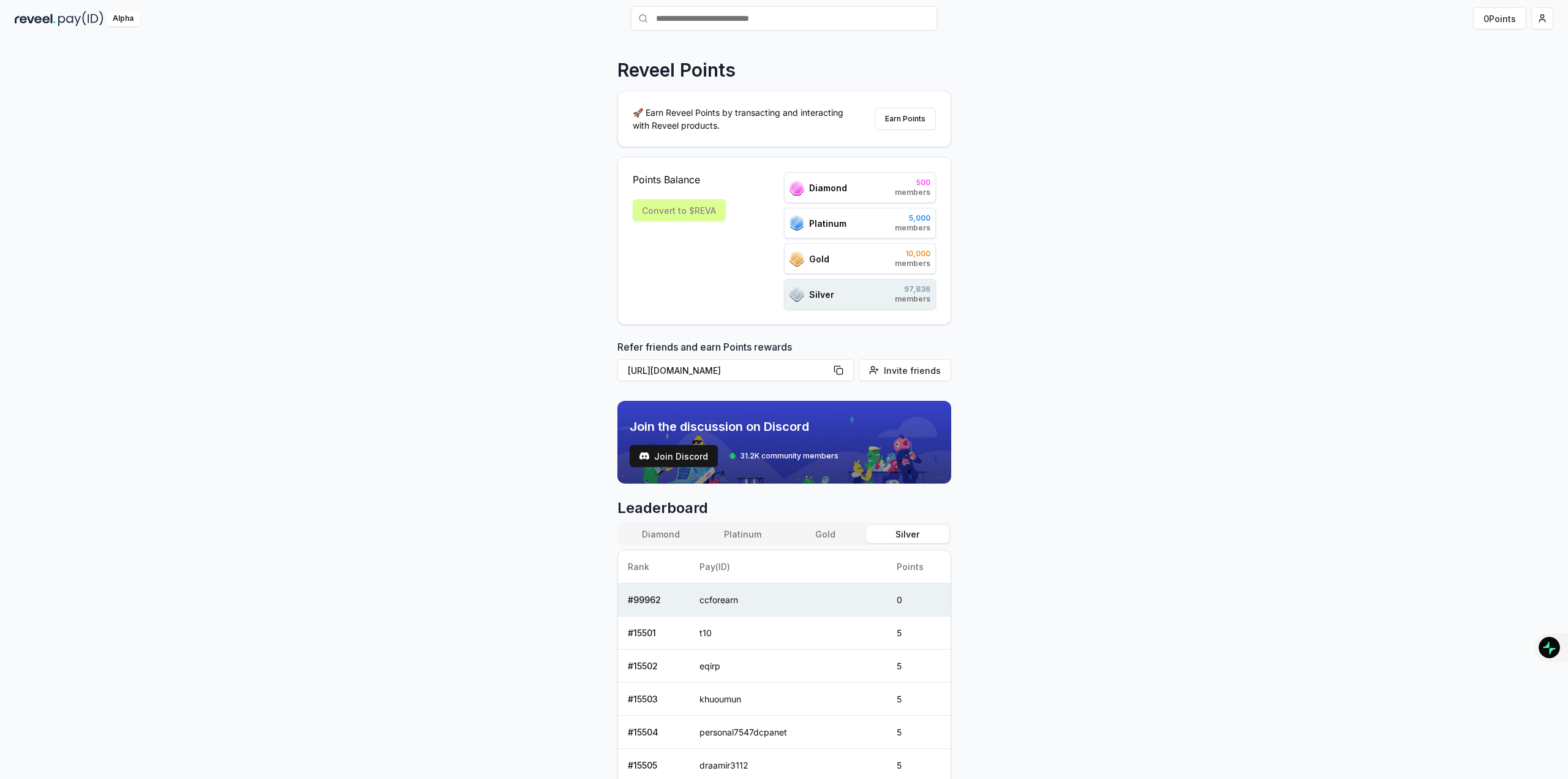
click at [867, 282] on div "Silver 97,836 members" at bounding box center [860, 294] width 152 height 31
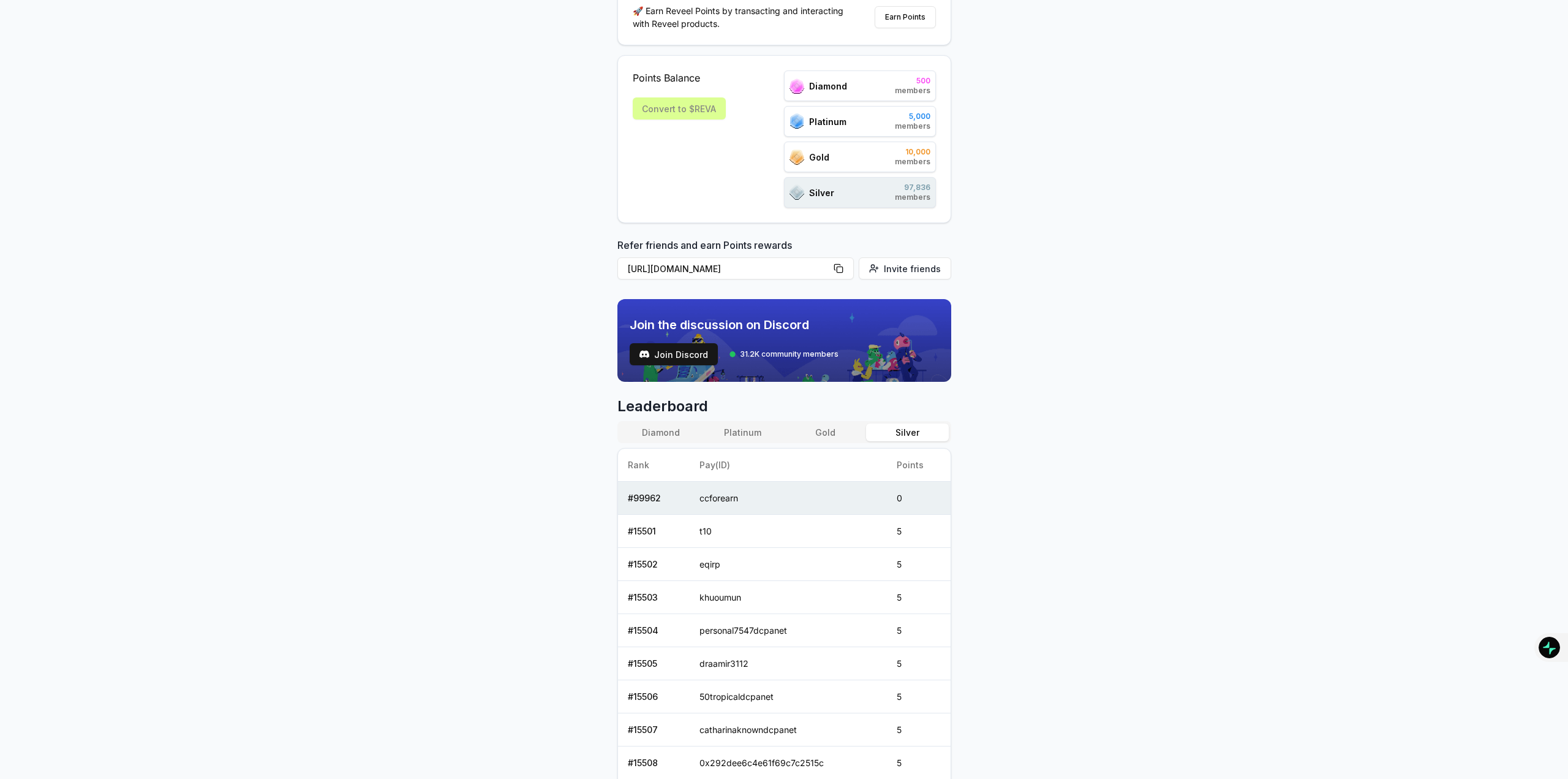
scroll to position [0, 0]
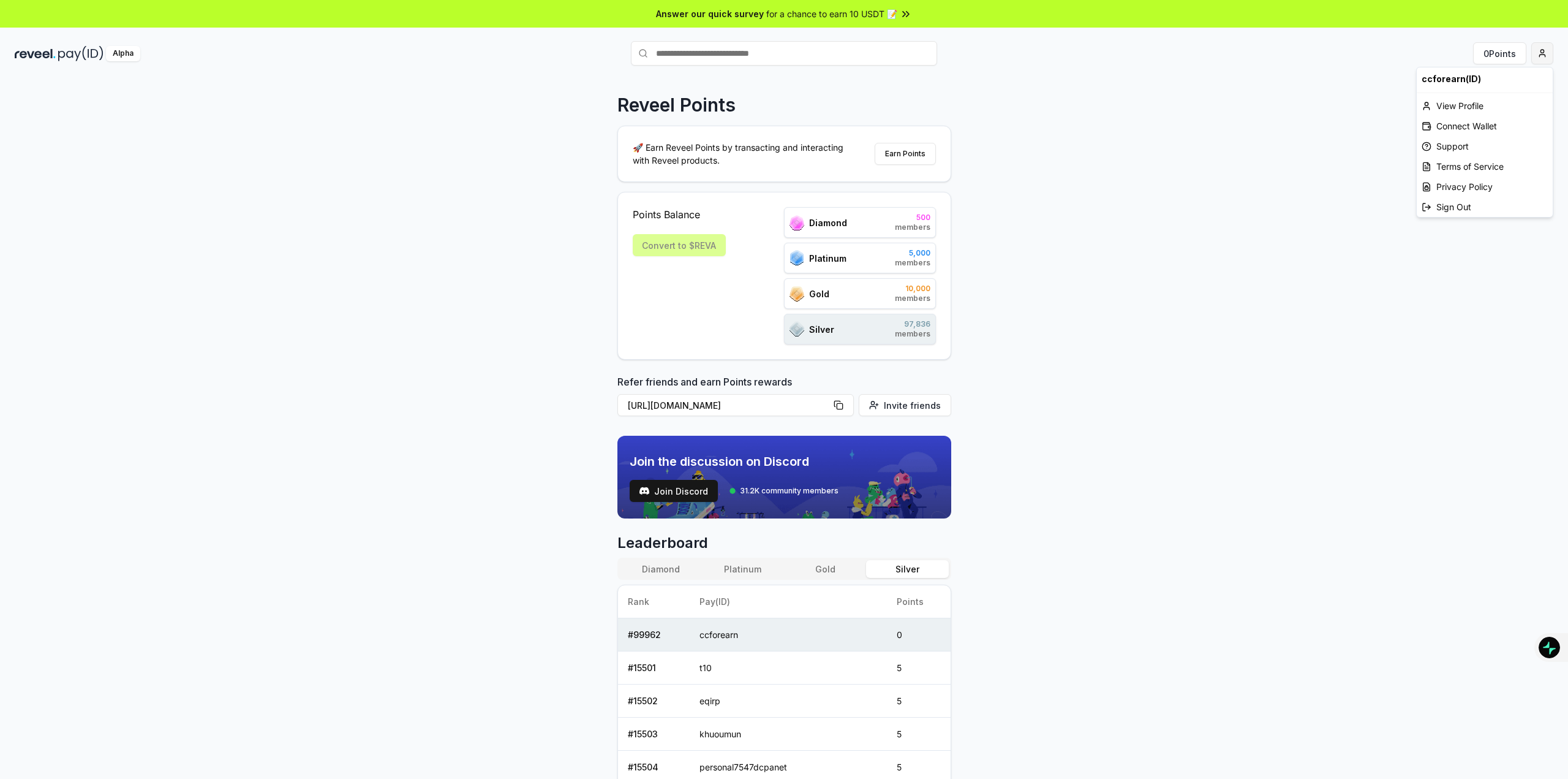
click at [1533, 53] on html "Answer our quick survey for a chance to earn 10 USDT 📝 Alpha 0 Points Reveel Po…" at bounding box center [784, 390] width 1568 height 779
click at [1487, 129] on div "Connect Wallet" at bounding box center [1485, 126] width 136 height 20
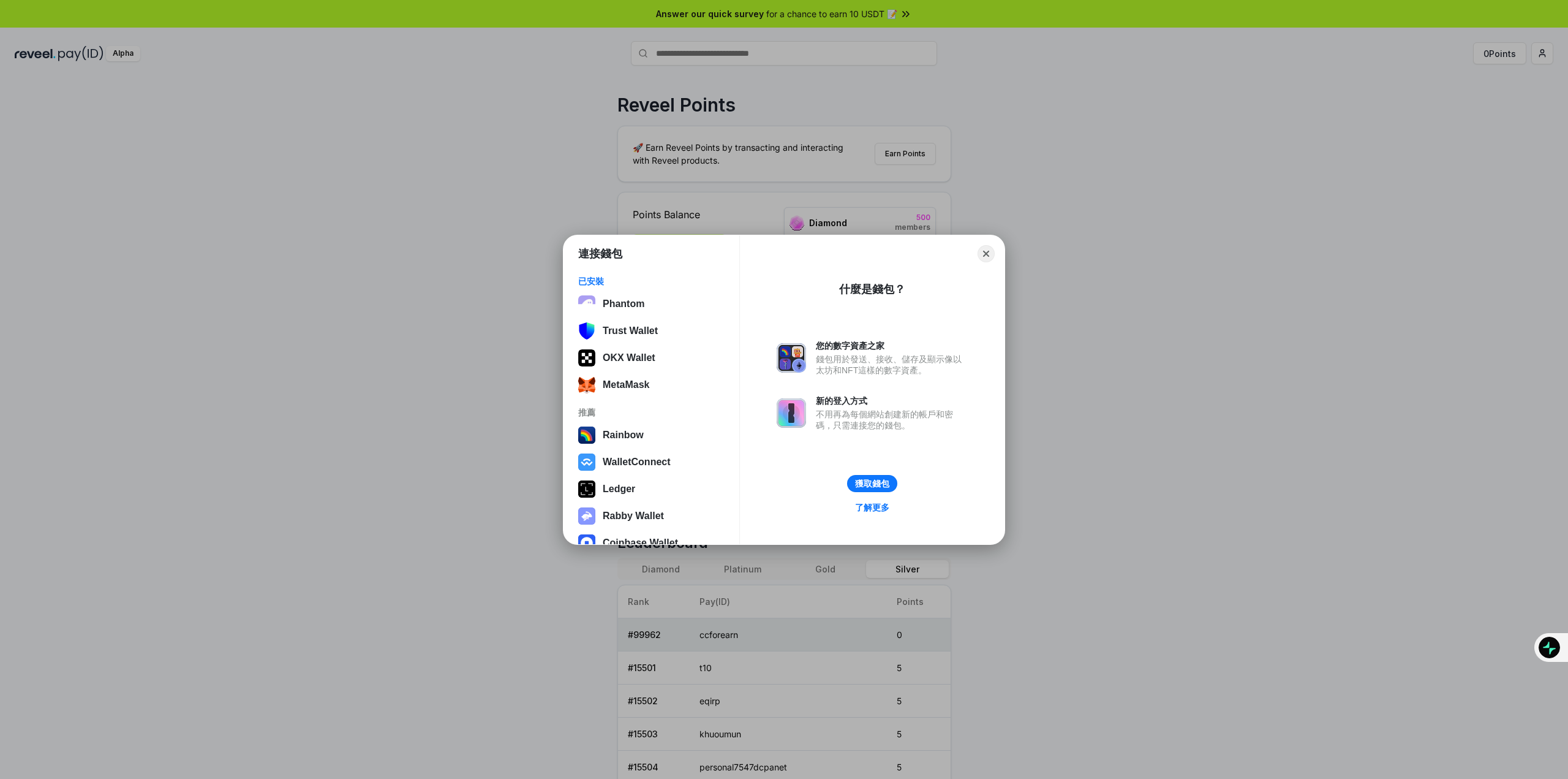
click at [1000, 250] on div "連接錢包 已安裝 Phantom Trust Wallet OKX Wallet MetaMask 推薦 Rainbow WalletConnect Ledg…" at bounding box center [784, 390] width 441 height 309
click at [1008, 252] on div "連接錢包 已安裝 Phantom Trust Wallet OKX Wallet MetaMask 推薦 Rainbow WalletConnect Ledg…" at bounding box center [784, 390] width 1813 height 1024
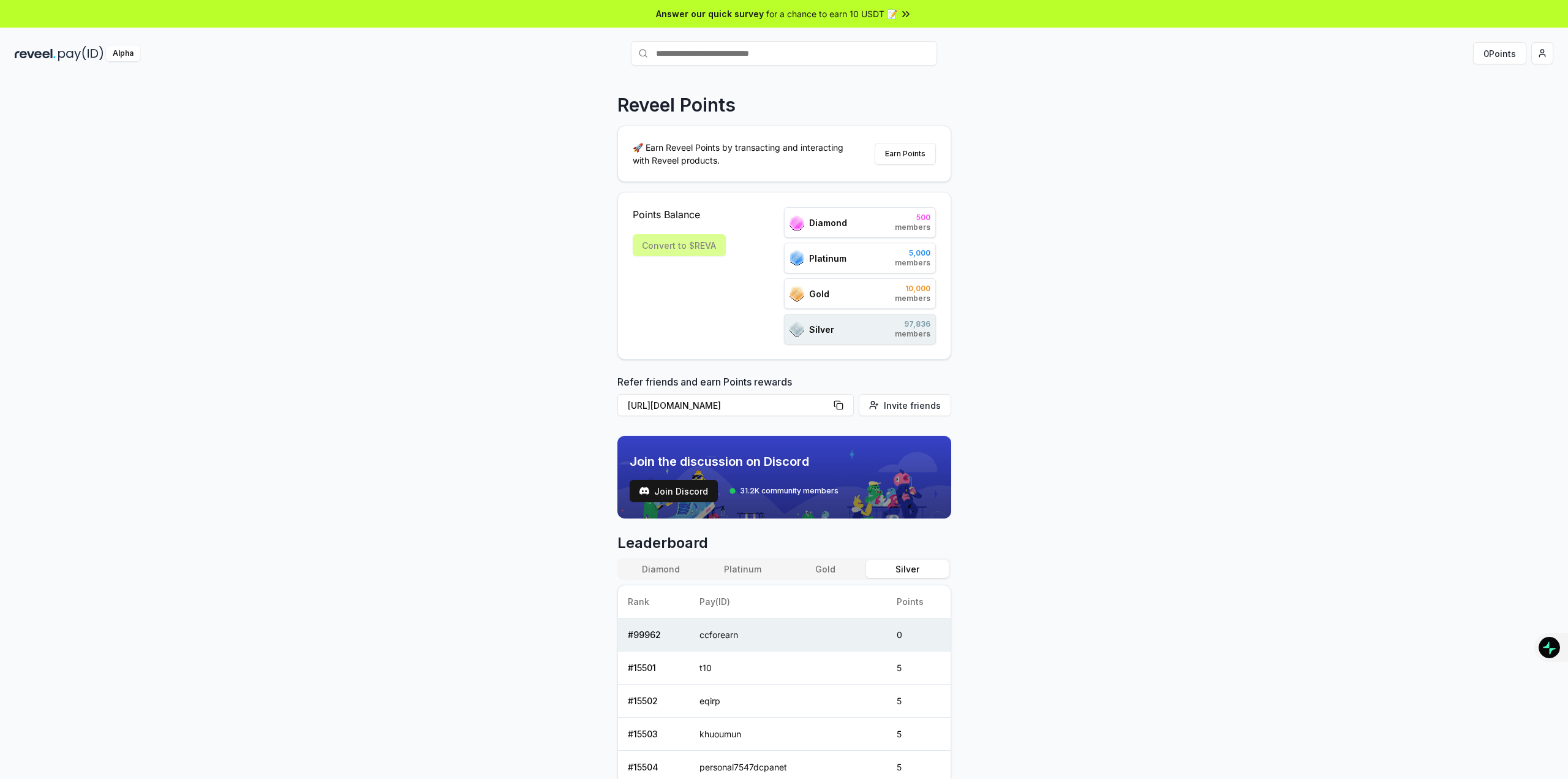
click at [73, 53] on img at bounding box center [80, 54] width 45 height 16
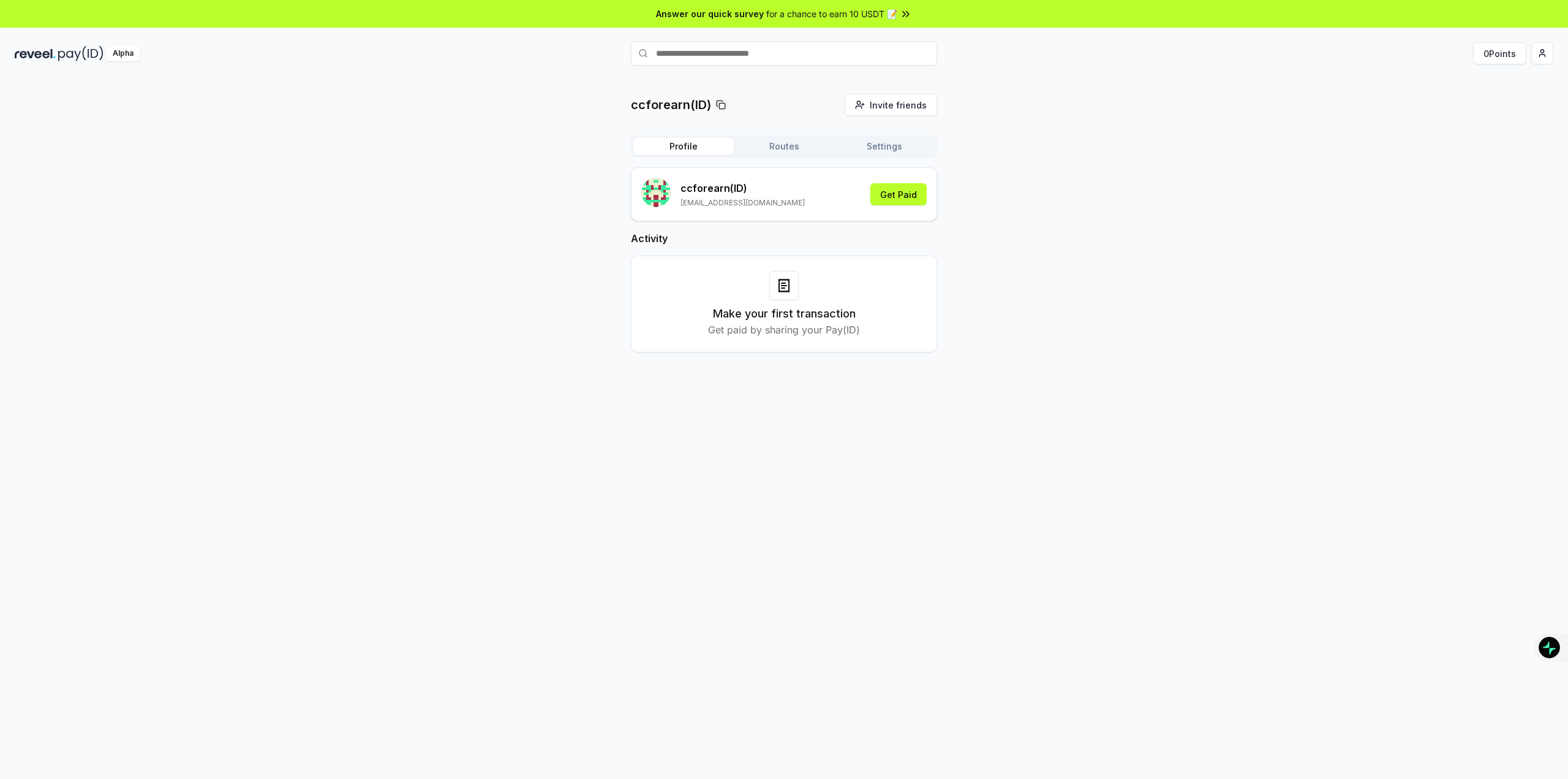
click at [800, 312] on h3 "Make your first transaction" at bounding box center [784, 313] width 143 height 17
click at [821, 337] on div "Make your first transaction Get paid by sharing your Pay(ID)" at bounding box center [784, 303] width 307 height 97
click at [784, 143] on button "Routes" at bounding box center [784, 146] width 101 height 17
click at [663, 141] on button "Profile" at bounding box center [684, 146] width 101 height 17
click at [838, 136] on div "Profile Routes Settings" at bounding box center [784, 146] width 307 height 22
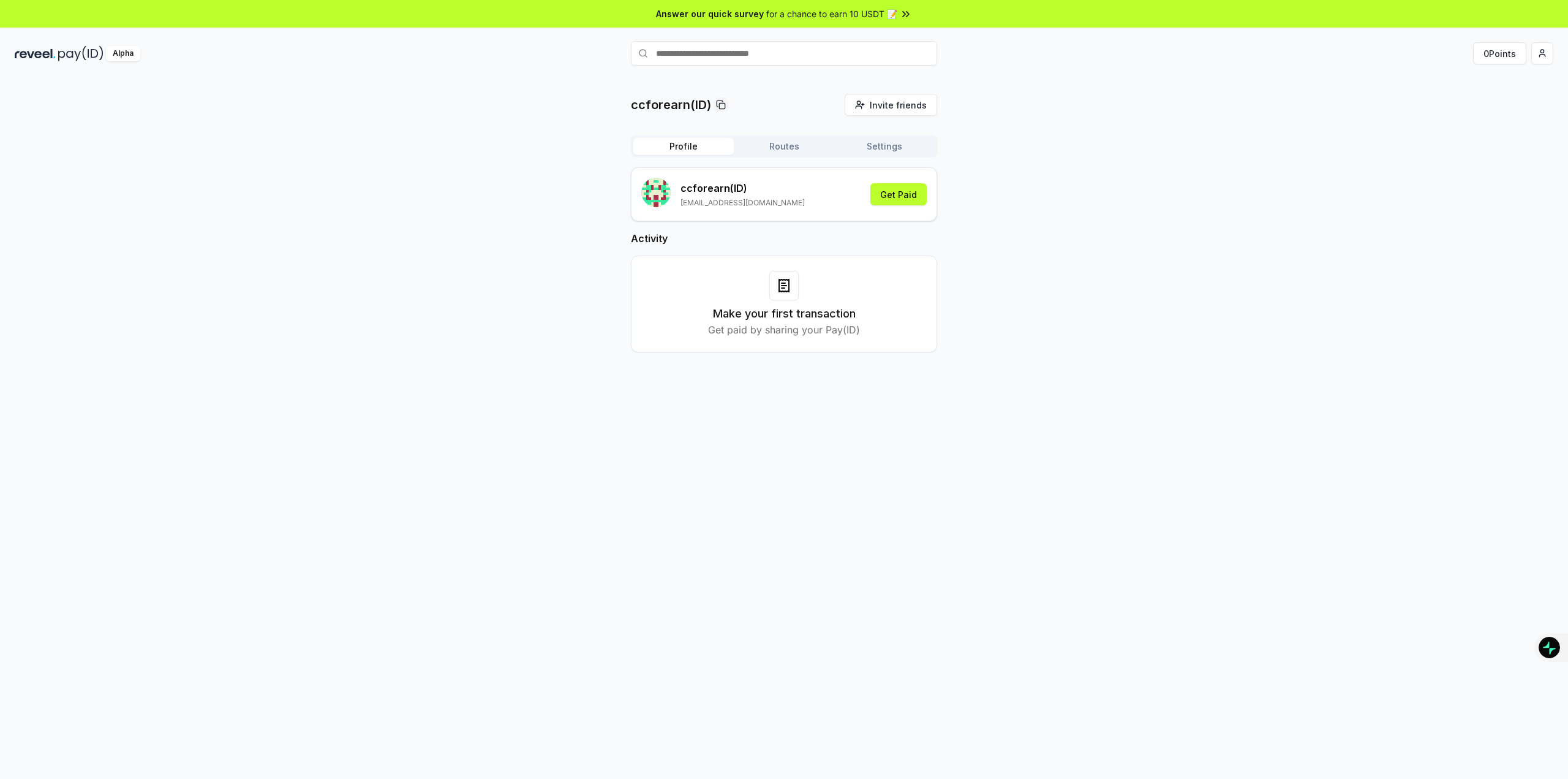
click at [864, 136] on div "Profile Routes Settings" at bounding box center [784, 146] width 307 height 22
click at [892, 162] on div "Profile Routes Settings ccforearn (ID) [EMAIL_ADDRESS][DOMAIN_NAME] Get Paid Ac…" at bounding box center [784, 254] width 307 height 237
click at [869, 157] on div "Profile Routes Settings ccforearn (ID) [EMAIL_ADDRESS][DOMAIN_NAME] Get Paid Ac…" at bounding box center [784, 254] width 307 height 237
drag, startPoint x: 855, startPoint y: 155, endPoint x: 845, endPoint y: 153, distance: 10.2
click at [851, 155] on div "Profile Routes Settings" at bounding box center [784, 146] width 307 height 22
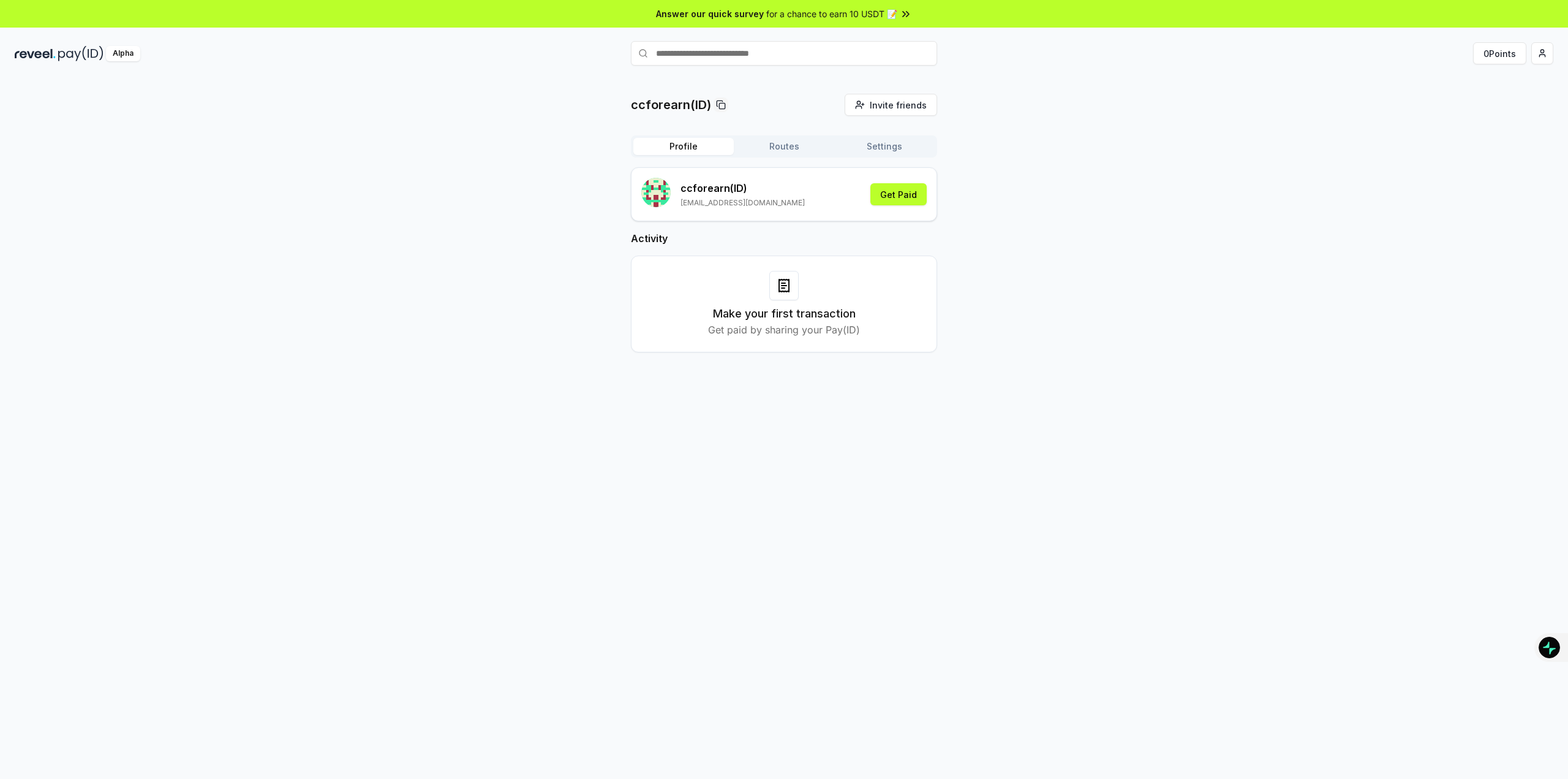
click at [845, 151] on button "Settings" at bounding box center [884, 146] width 101 height 17
click at [787, 151] on button "Routes" at bounding box center [784, 146] width 101 height 17
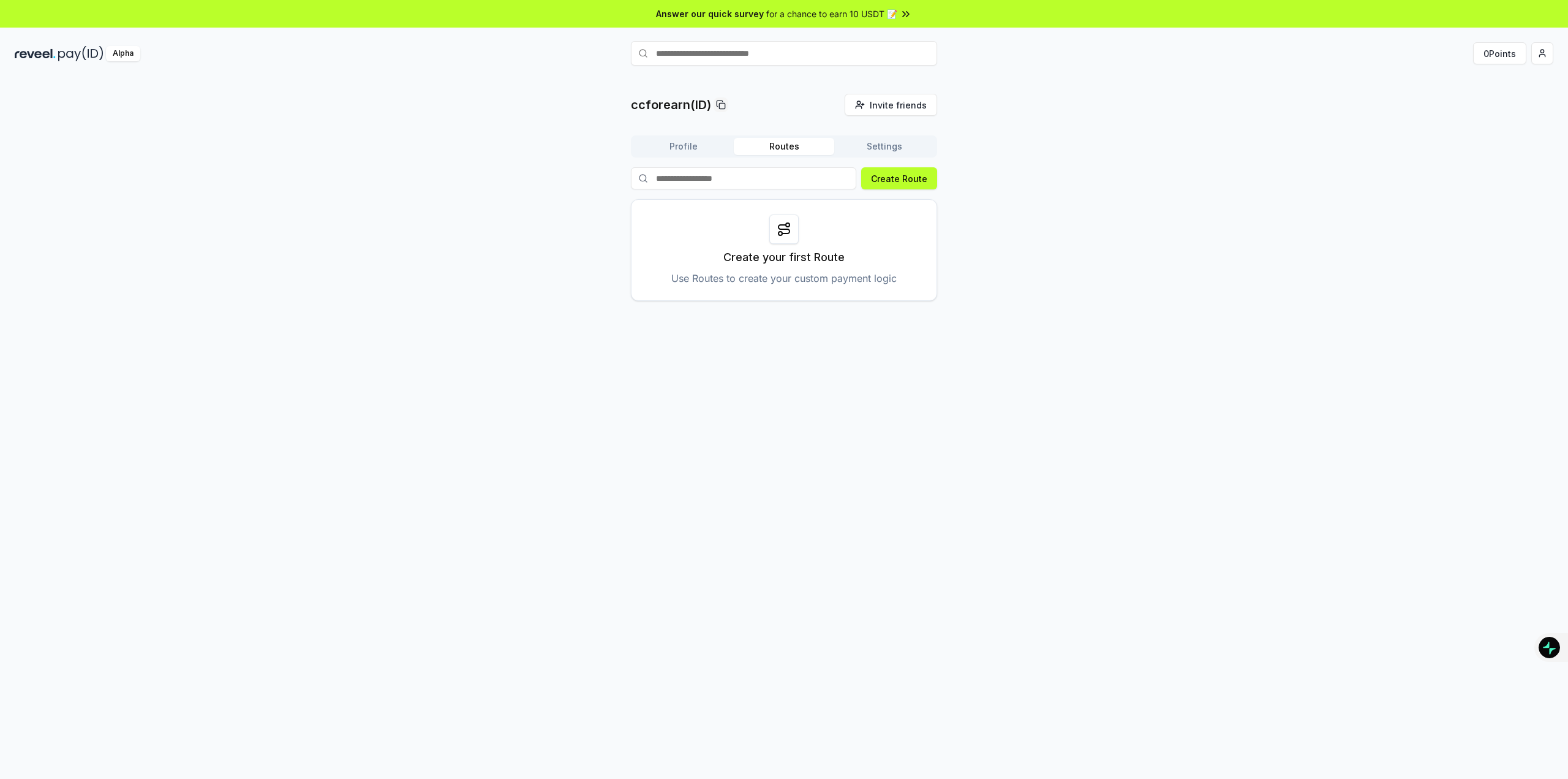
click at [694, 151] on button "Profile" at bounding box center [684, 146] width 101 height 17
click at [813, 143] on button "Routes" at bounding box center [784, 146] width 101 height 17
click at [868, 138] on button "Settings" at bounding box center [884, 146] width 101 height 17
click at [794, 138] on button "Routes" at bounding box center [784, 146] width 101 height 17
click at [703, 149] on button "Profile" at bounding box center [684, 146] width 101 height 17
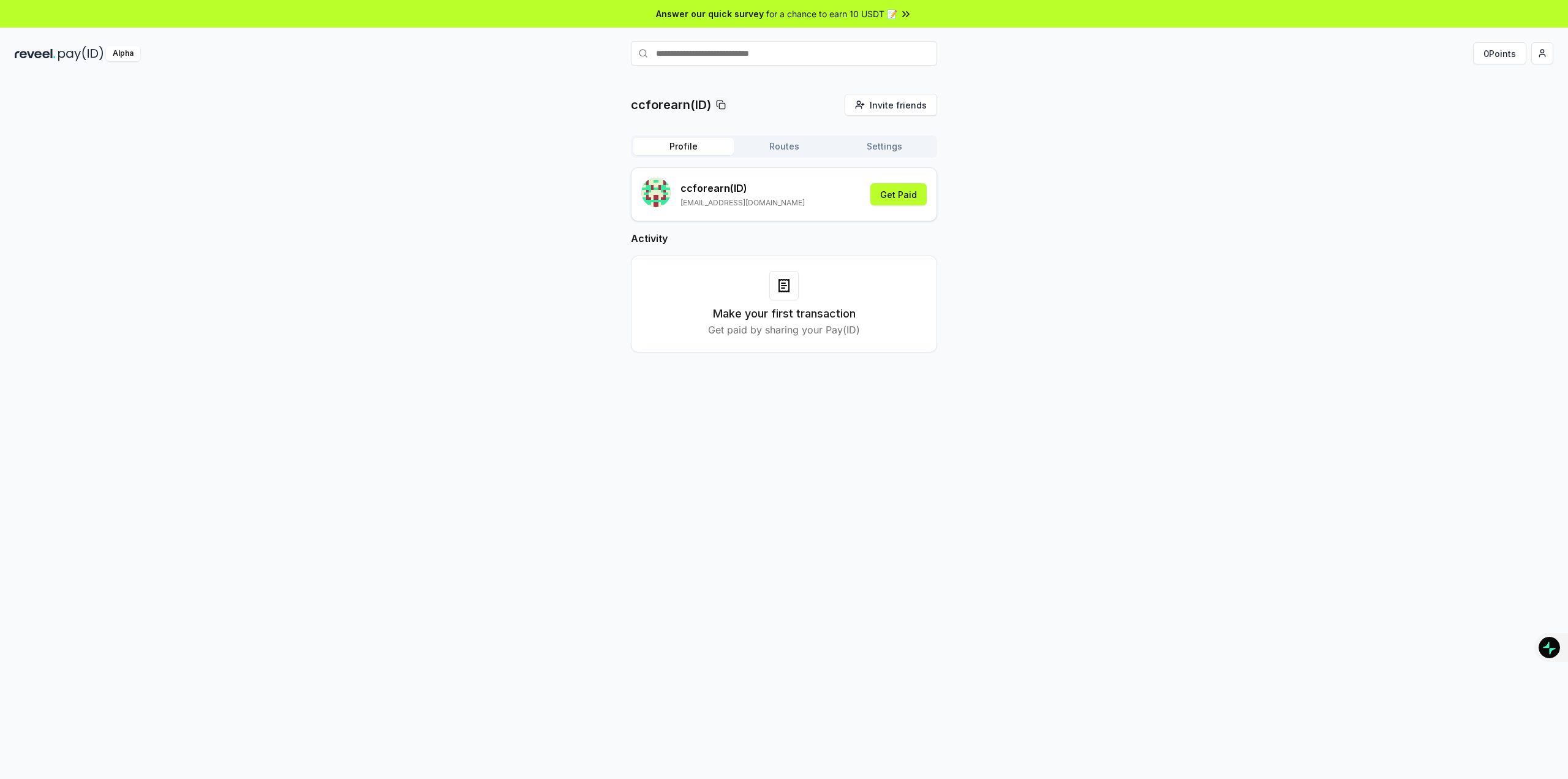
click at [1291, 505] on div "ccforearn(ID) Invite friends Invite Profile Routes Settings ccforearn (ID) [EMA…" at bounding box center [784, 442] width 1568 height 744
click at [803, 657] on div "ccforearn(ID) Invite friends Invite Profile Routes Settings ccforearn (ID) [EMA…" at bounding box center [784, 442] width 1568 height 744
